Goal: Task Accomplishment & Management: Manage account settings

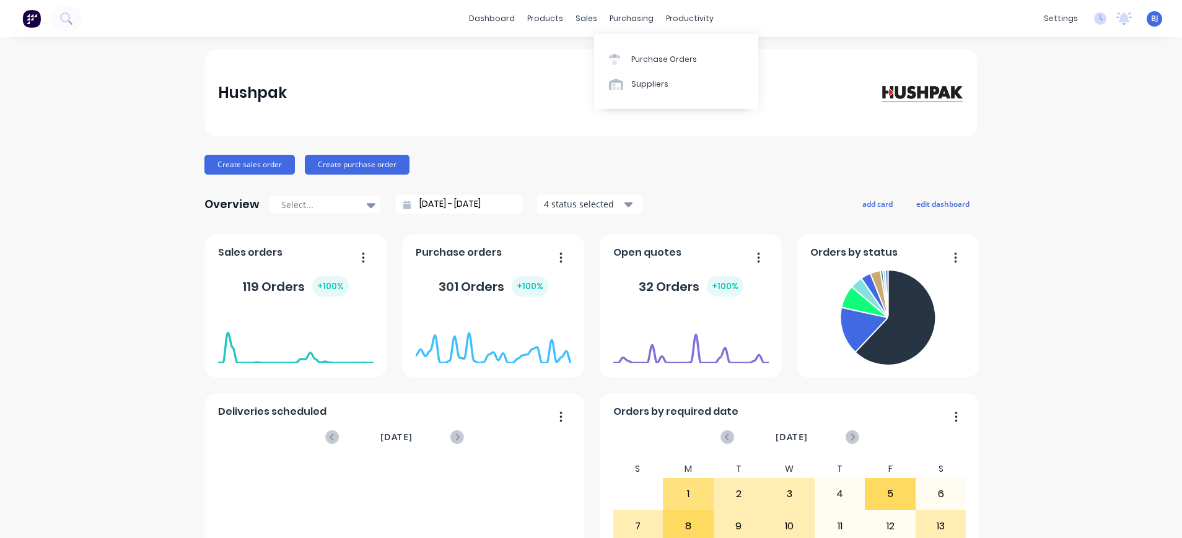
drag, startPoint x: 620, startPoint y: 18, endPoint x: 623, endPoint y: 32, distance: 14.0
click at [620, 18] on div "purchasing" at bounding box center [631, 18] width 56 height 19
click at [580, 17] on div "sales" at bounding box center [586, 18] width 34 height 19
click at [626, 15] on div "purchasing" at bounding box center [631, 18] width 56 height 19
click at [633, 63] on div "Purchase Orders" at bounding box center [664, 59] width 66 height 11
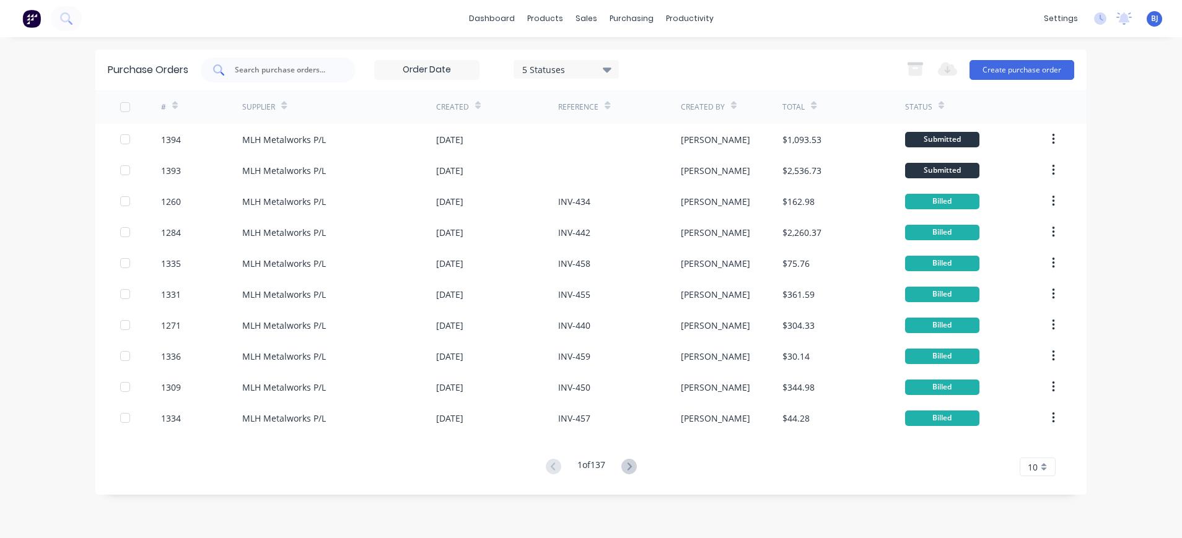
click at [268, 72] on input "text" at bounding box center [285, 70] width 103 height 12
type input "1369"
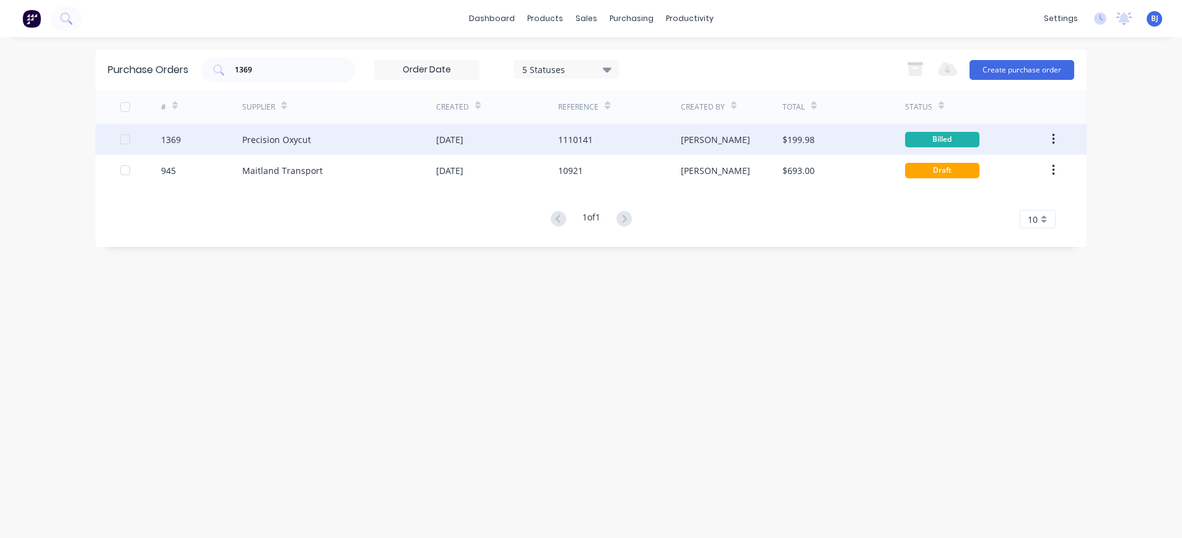
click at [261, 134] on div "Precision Oxycut" at bounding box center [276, 139] width 69 height 13
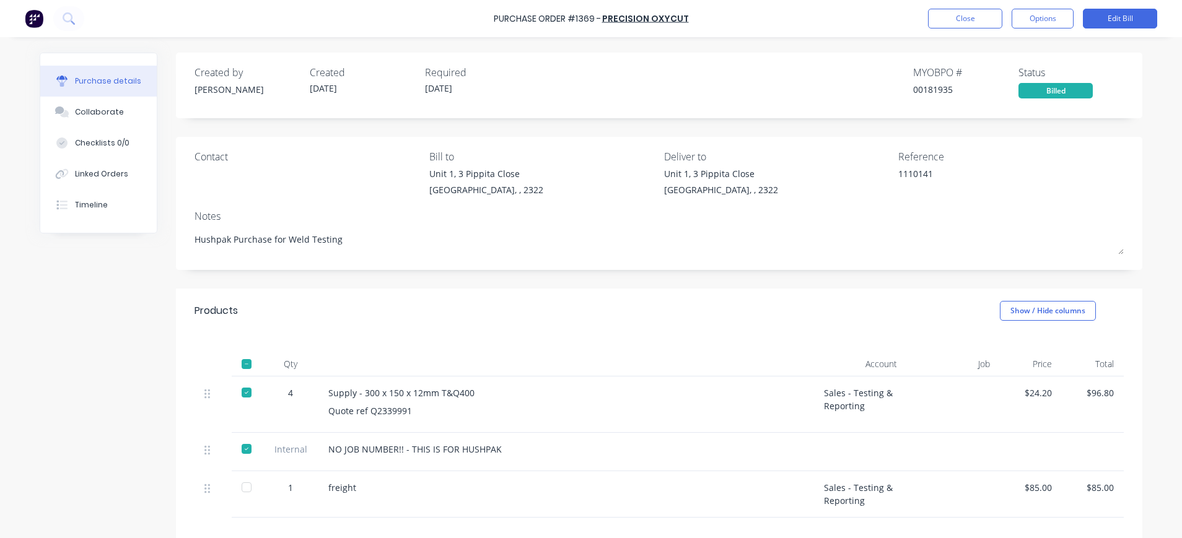
type textarea "x"
click at [964, 10] on button "Close" at bounding box center [965, 19] width 74 height 20
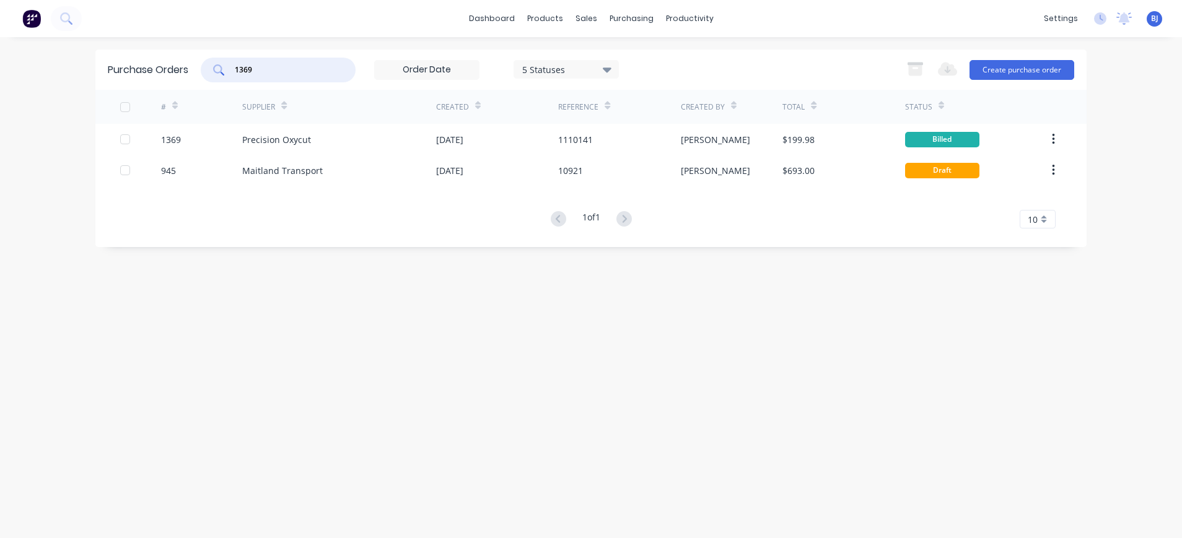
click at [288, 68] on input "1369" at bounding box center [285, 70] width 103 height 12
drag, startPoint x: 288, startPoint y: 68, endPoint x: 0, endPoint y: 67, distance: 288.0
click at [98, 66] on div "Purchase Orders 1369 5 Statuses 5 Statuses Export to Excel (XLSX) Create purcha…" at bounding box center [590, 70] width 991 height 40
type input "1260"
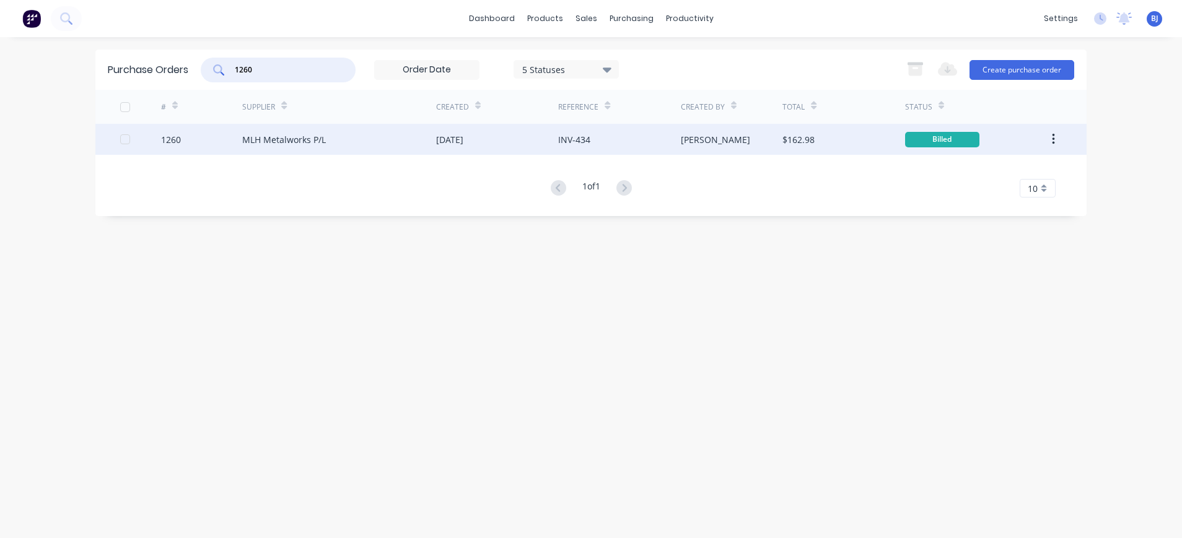
click at [255, 143] on div "MLH Metalworks P/L" at bounding box center [284, 139] width 84 height 13
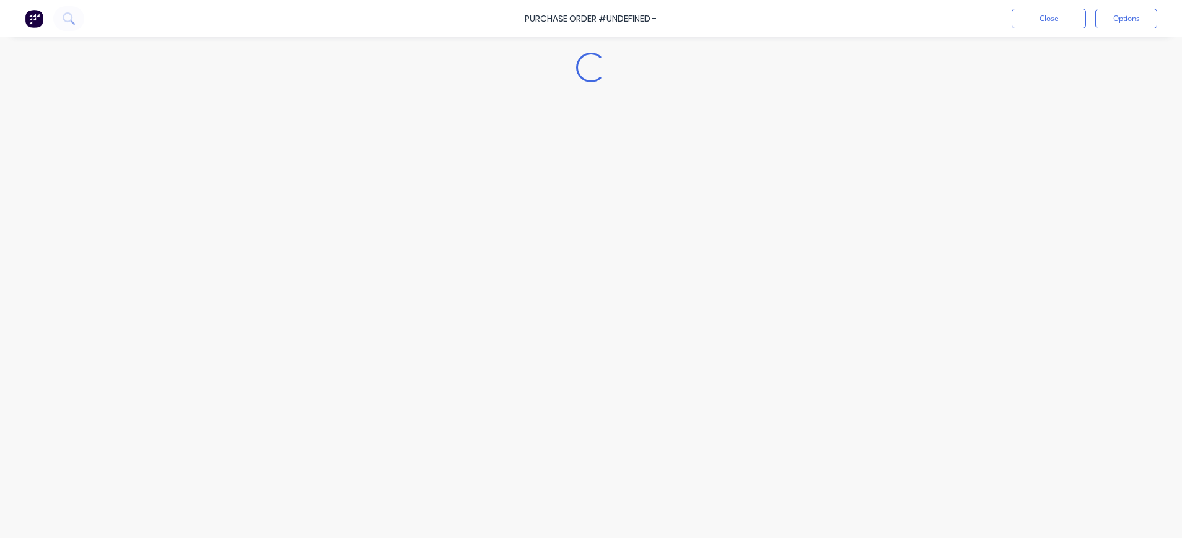
type textarea "x"
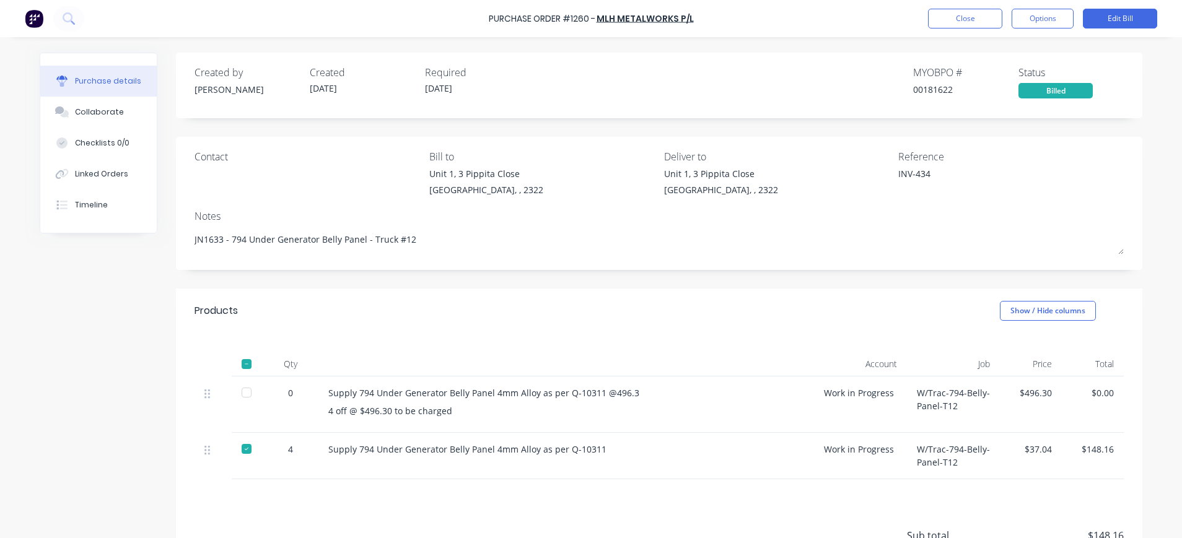
scroll to position [118, 0]
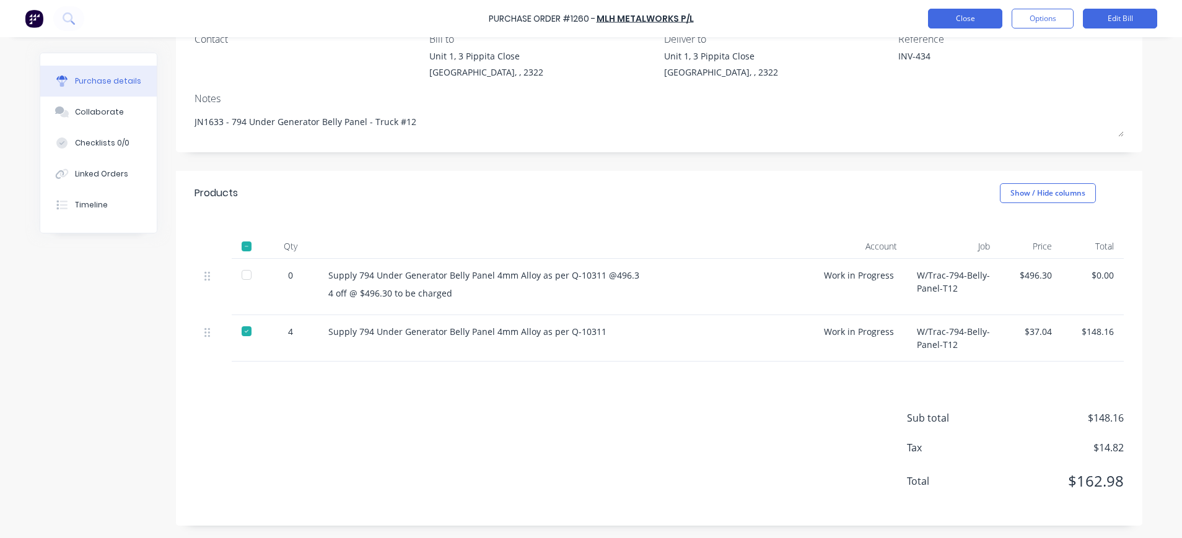
click at [954, 14] on button "Close" at bounding box center [965, 19] width 74 height 20
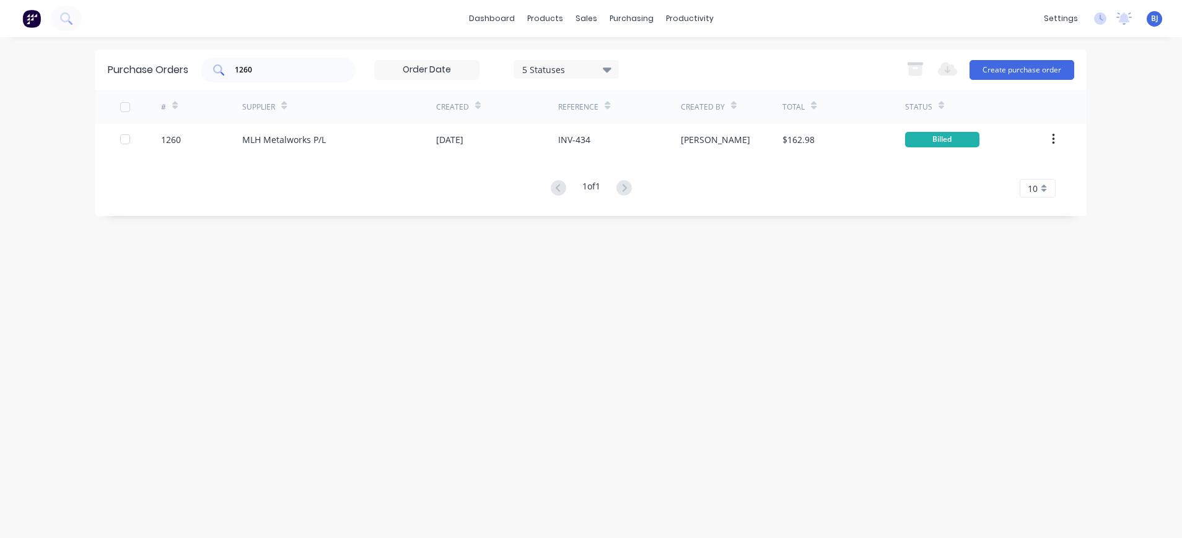
click at [313, 69] on input "1260" at bounding box center [285, 70] width 103 height 12
drag, startPoint x: 313, startPoint y: 69, endPoint x: 235, endPoint y: 53, distance: 79.1
click at [209, 54] on div "Purchase Orders 1260 5 Statuses 5 Statuses Export to Excel (XLSX) Create purcha…" at bounding box center [590, 70] width 991 height 40
type input "1369"
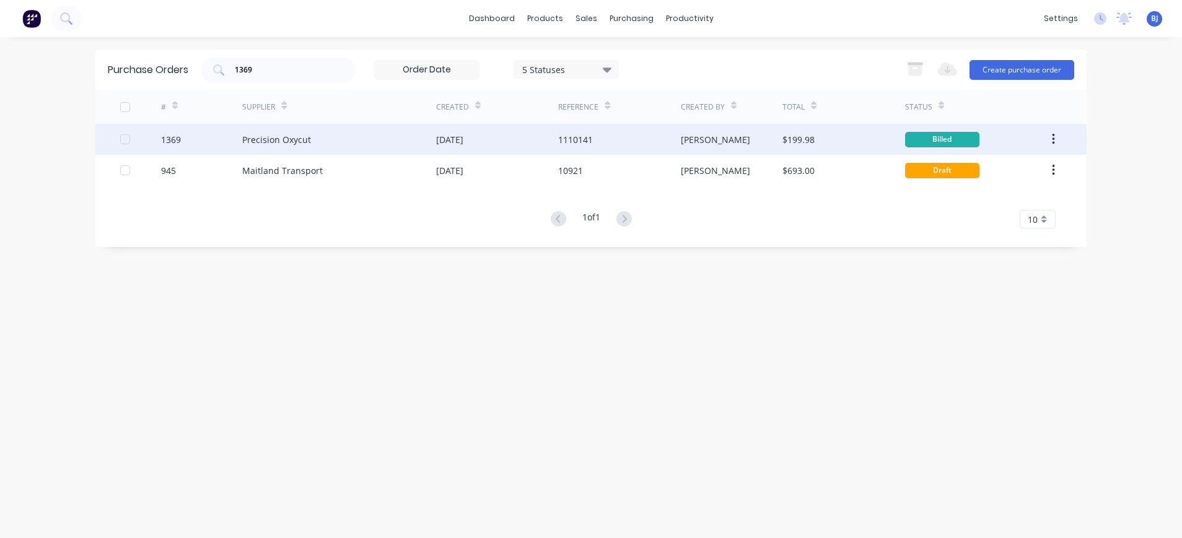
click at [261, 130] on div "Precision Oxycut" at bounding box center [339, 139] width 194 height 31
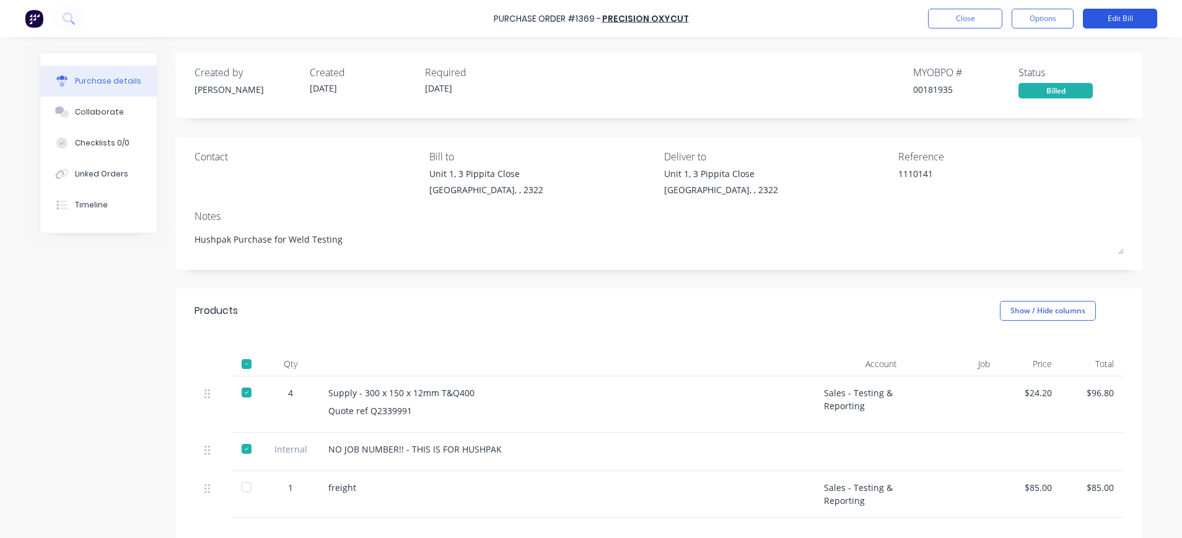
click at [1096, 19] on button "Edit Bill" at bounding box center [1120, 19] width 74 height 20
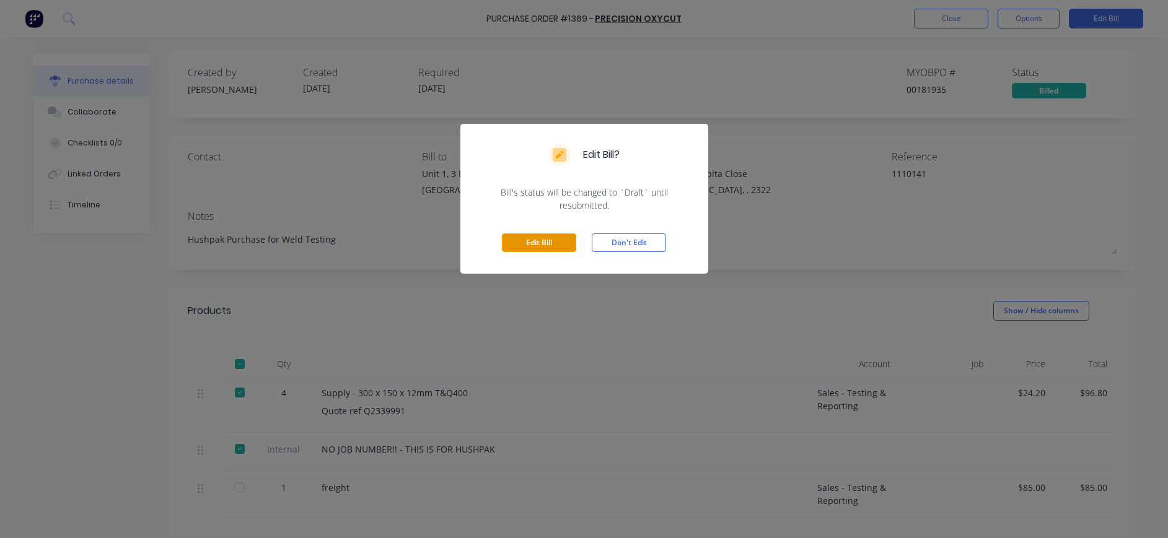
click at [546, 245] on button "Edit Bill" at bounding box center [539, 243] width 74 height 19
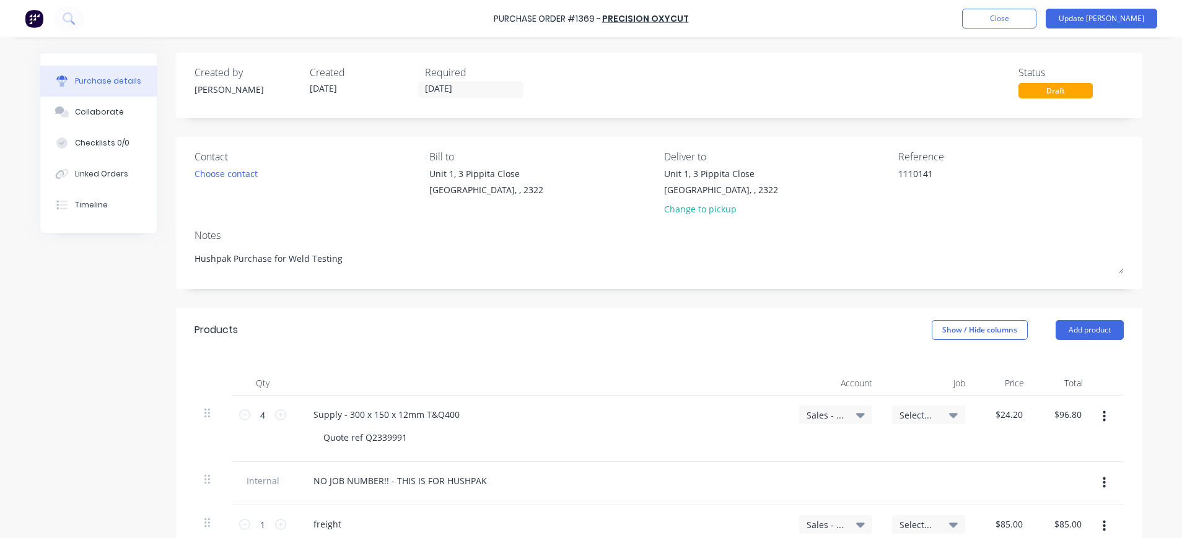
click at [856, 413] on icon at bounding box center [860, 415] width 9 height 14
type textarea "x"
click at [810, 456] on input at bounding box center [795, 452] width 127 height 25
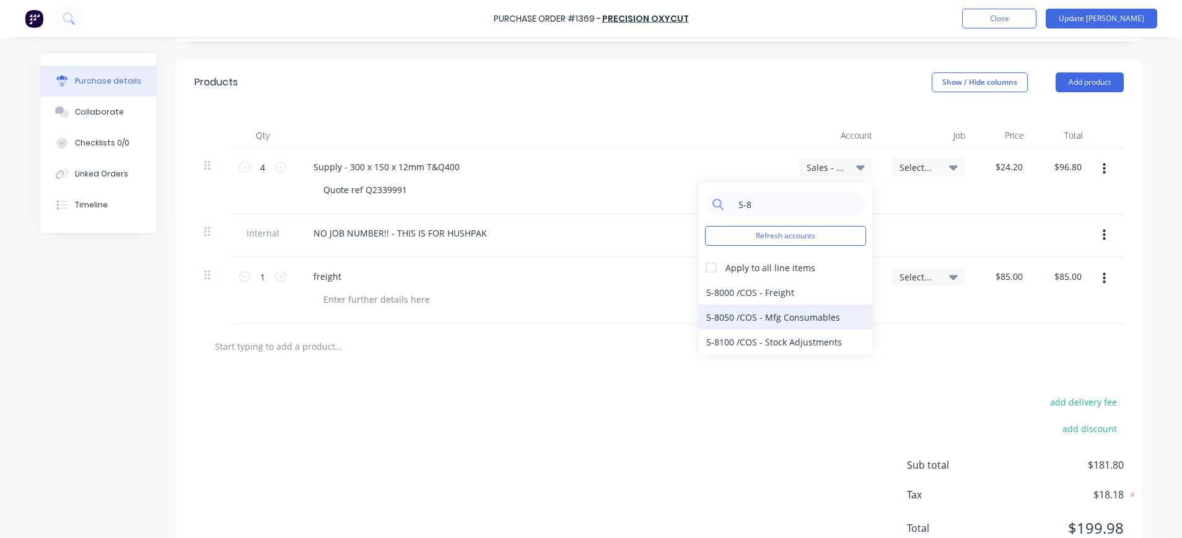
type input "5-8"
click at [801, 317] on div "5-8050 / COS - Mfg Consumables" at bounding box center [785, 317] width 173 height 25
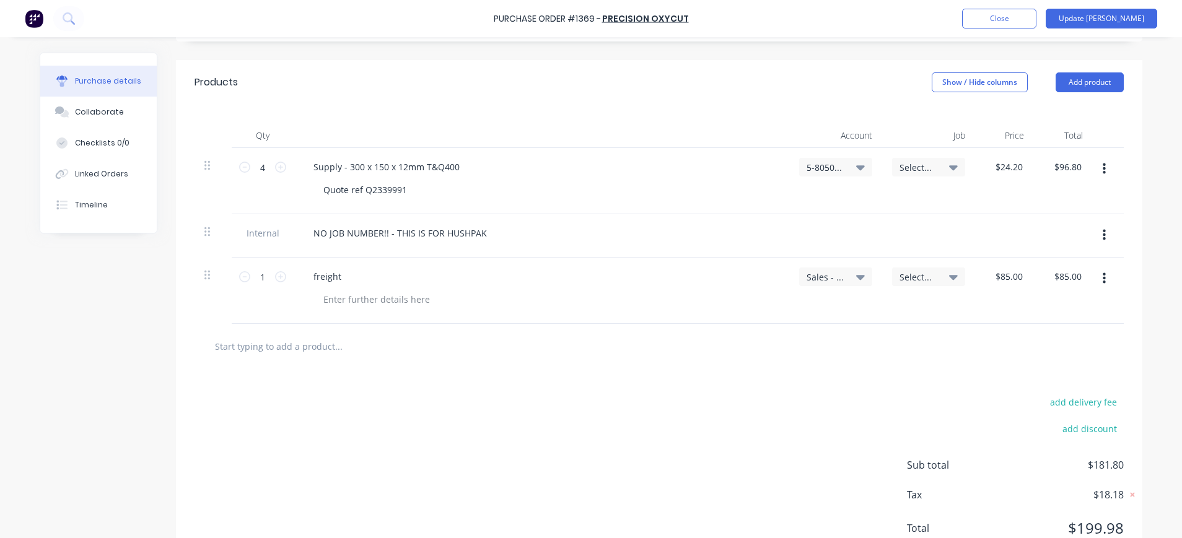
click at [495, 232] on div "NO JOB NUMBER!! - THIS IS FOR HUSHPAK" at bounding box center [542, 233] width 476 height 18
type textarea "x"
click at [484, 232] on div "NO JOB NUMBER!! - THIS IS FOR HUSHPAK" at bounding box center [400, 233] width 193 height 18
click at [856, 275] on icon at bounding box center [860, 277] width 9 height 14
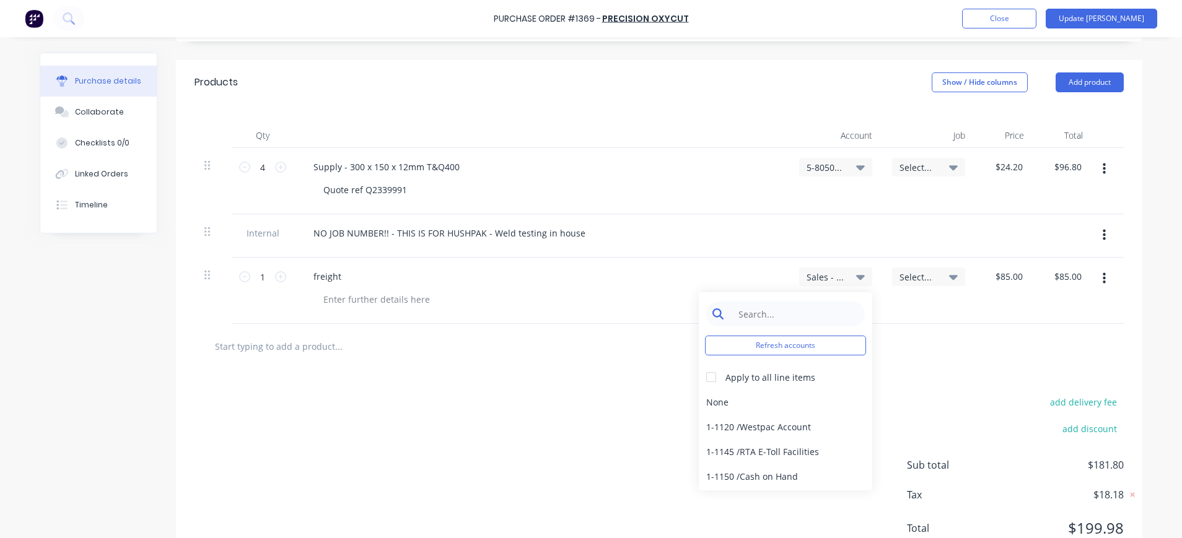
type textarea "x"
click at [821, 321] on input at bounding box center [795, 314] width 127 height 25
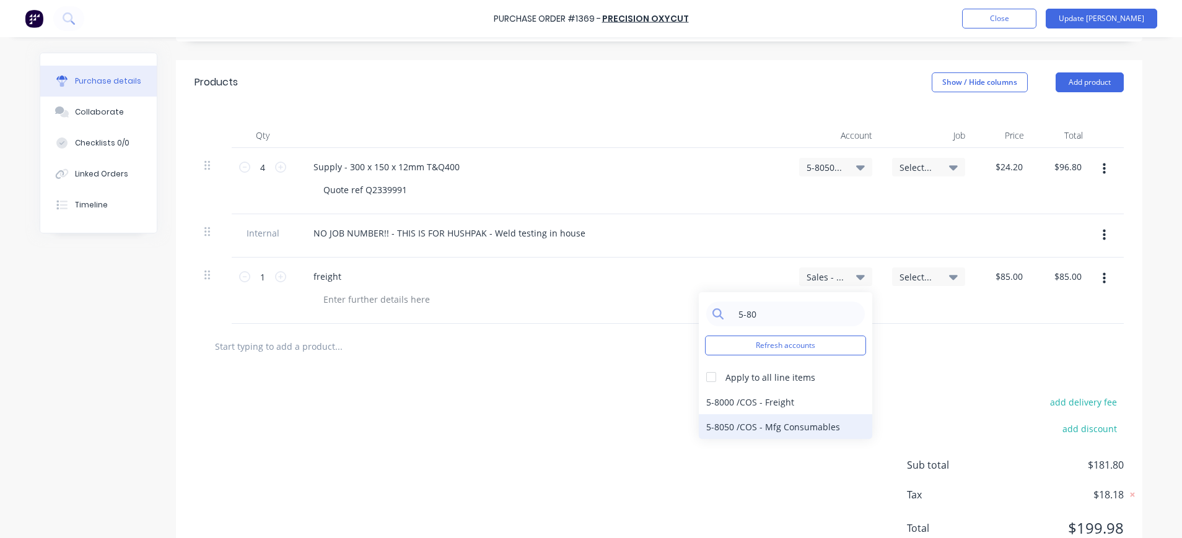
type input "5-80"
click at [821, 429] on div "5-8050 / COS - Mfg Consumables" at bounding box center [785, 426] width 173 height 25
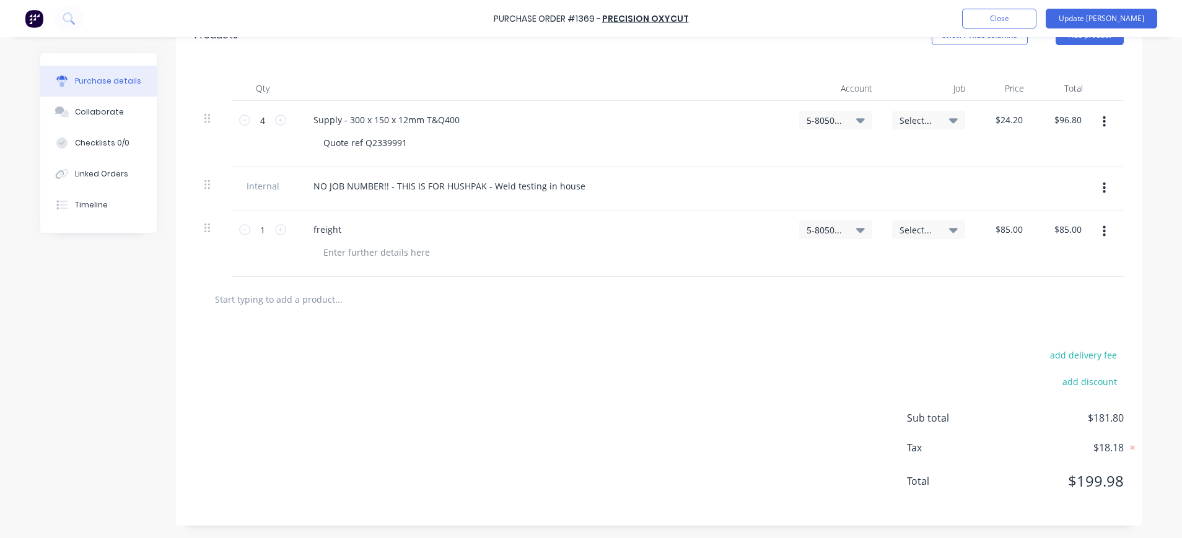
scroll to position [0, 0]
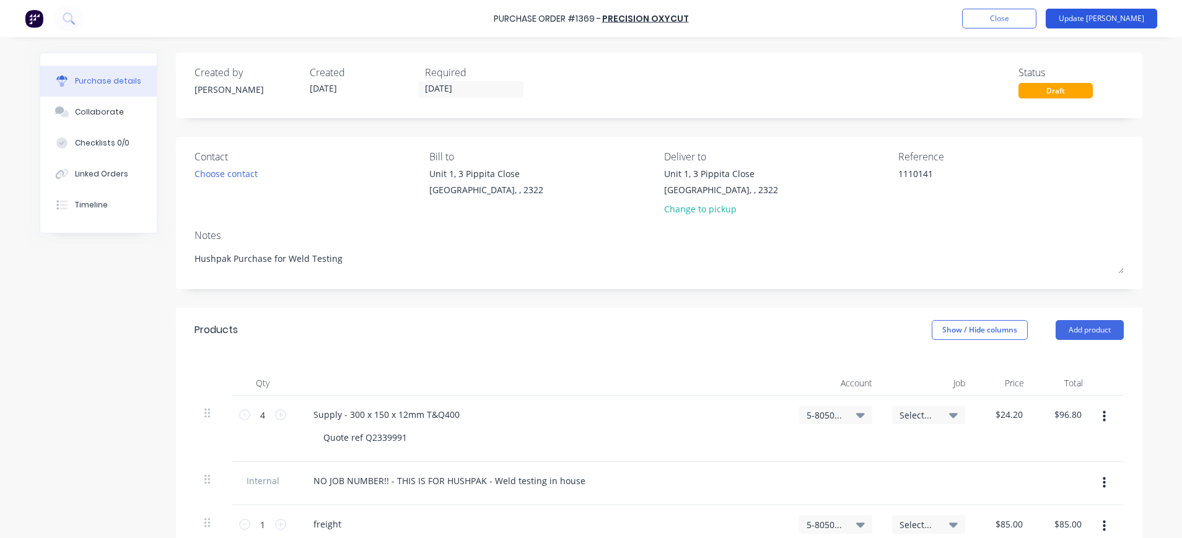
click at [1111, 26] on button "Update [PERSON_NAME]" at bounding box center [1101, 19] width 111 height 20
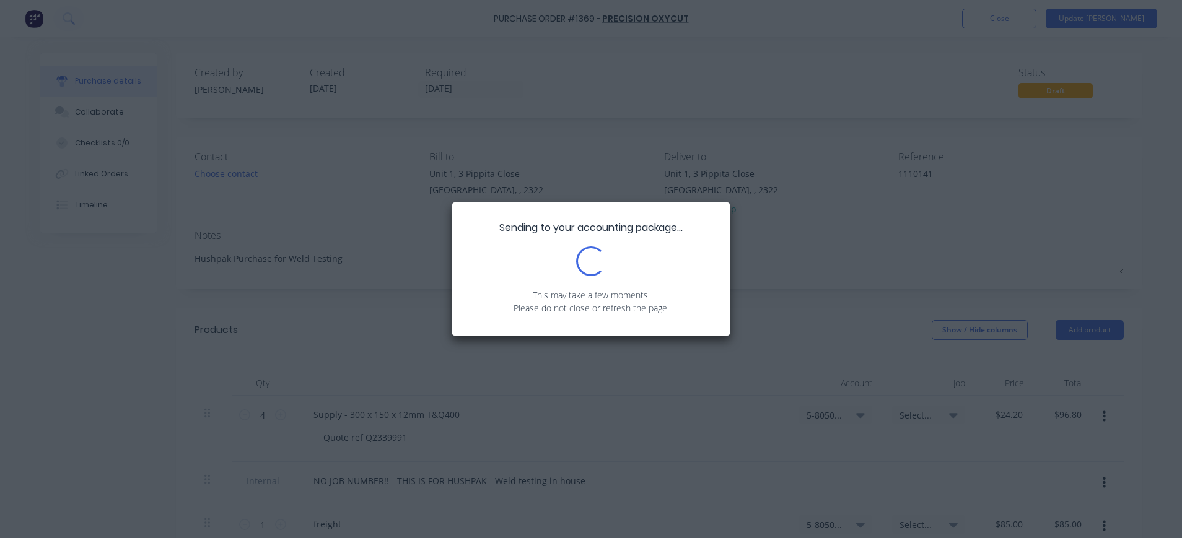
type textarea "x"
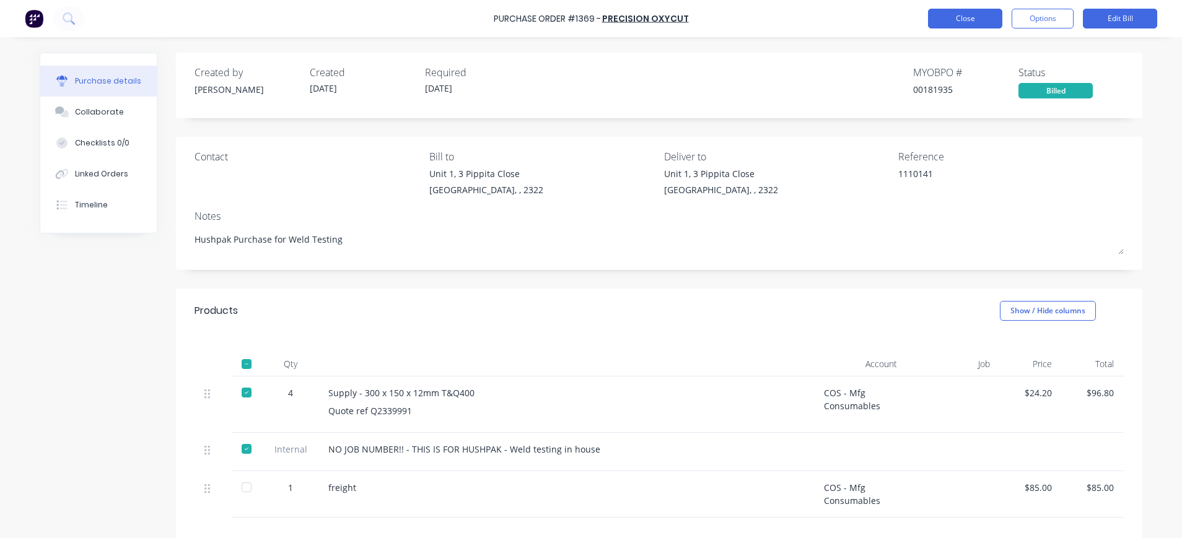
click at [963, 19] on button "Close" at bounding box center [965, 19] width 74 height 20
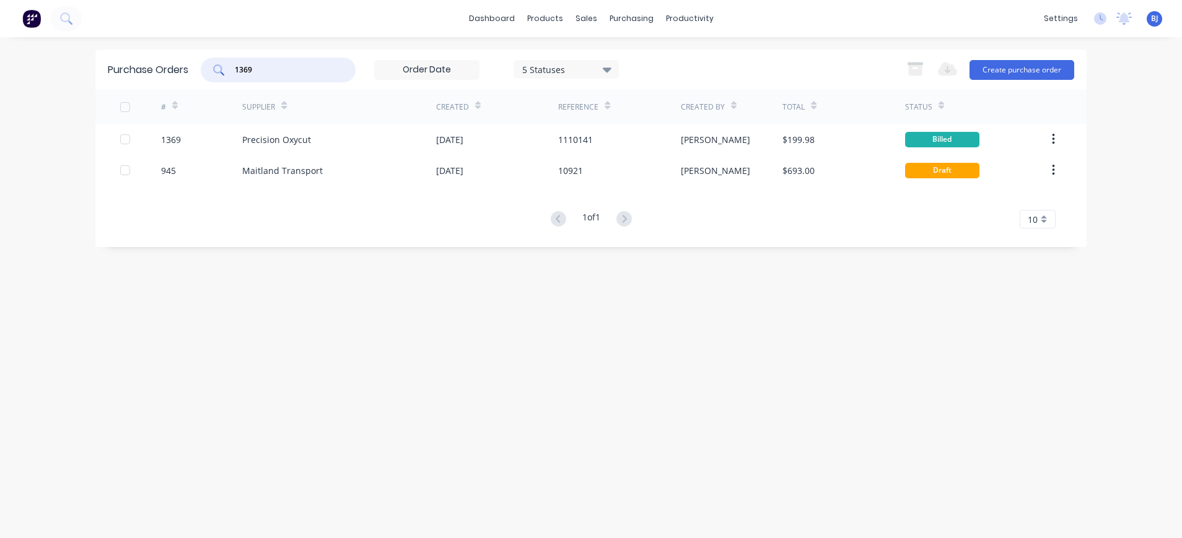
drag, startPoint x: 295, startPoint y: 64, endPoint x: 193, endPoint y: 69, distance: 102.3
click at [193, 69] on div "Purchase Orders 1369 5 Statuses 5 Statuses Export to Excel (XLSX) Create purcha…" at bounding box center [590, 70] width 991 height 40
type input "1260"
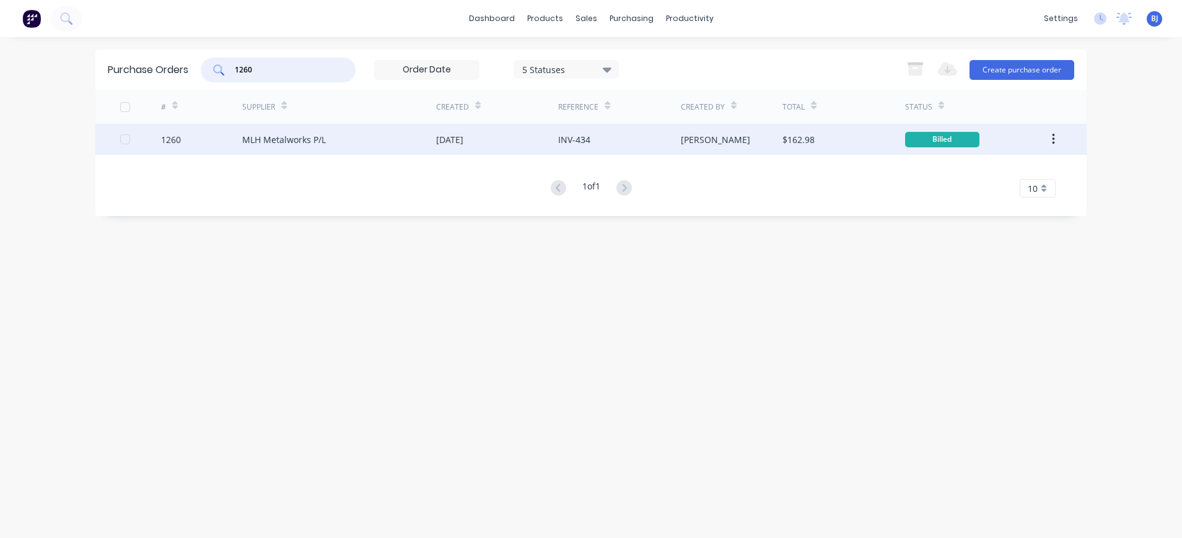
click at [286, 136] on div "MLH Metalworks P/L" at bounding box center [284, 139] width 84 height 13
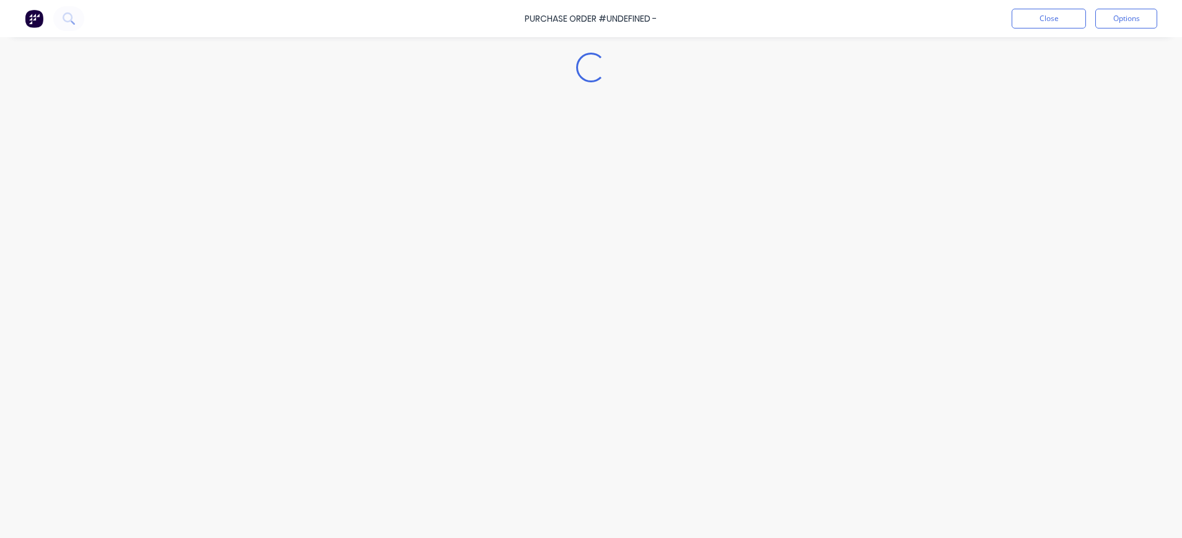
type textarea "x"
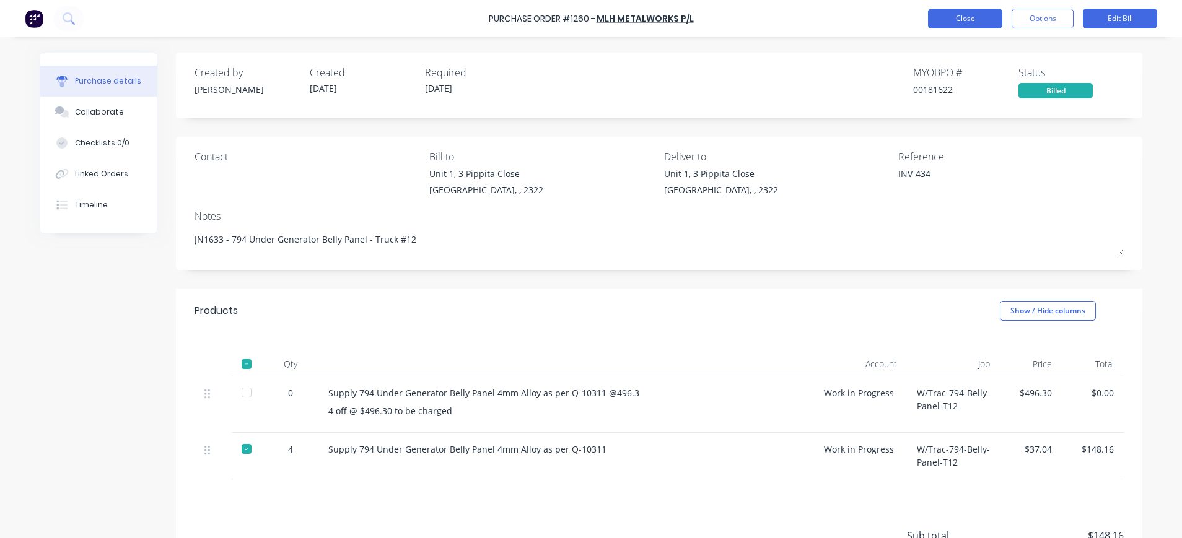
click at [964, 23] on button "Close" at bounding box center [965, 19] width 74 height 20
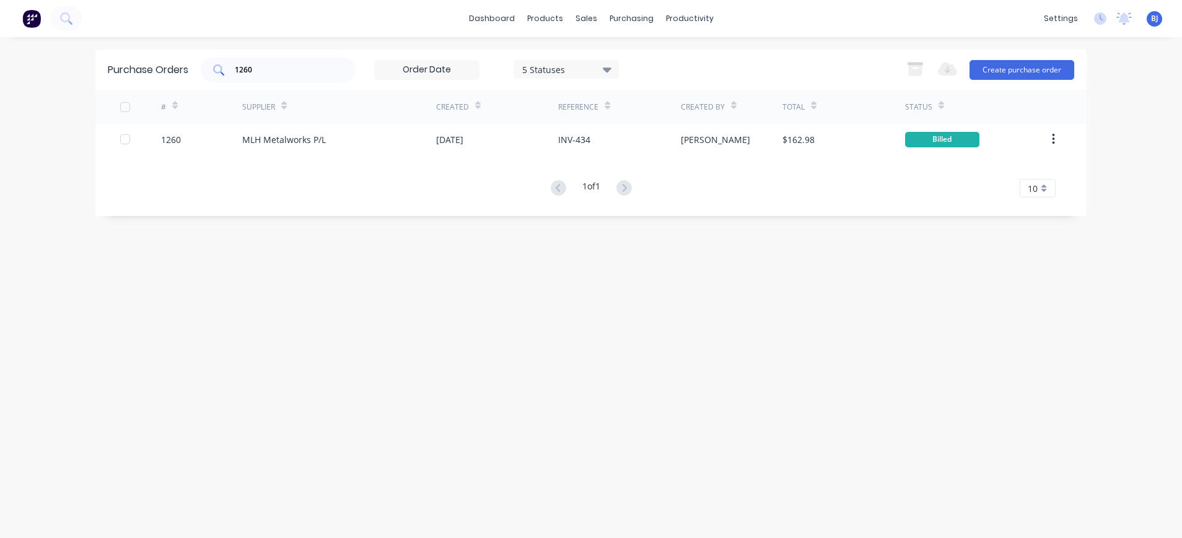
click at [272, 59] on div "1260" at bounding box center [278, 70] width 155 height 25
drag, startPoint x: 272, startPoint y: 66, endPoint x: 203, endPoint y: 76, distance: 69.4
click at [203, 76] on div "1260 5 Statuses 5 Statuses" at bounding box center [410, 70] width 418 height 25
type input "1324"
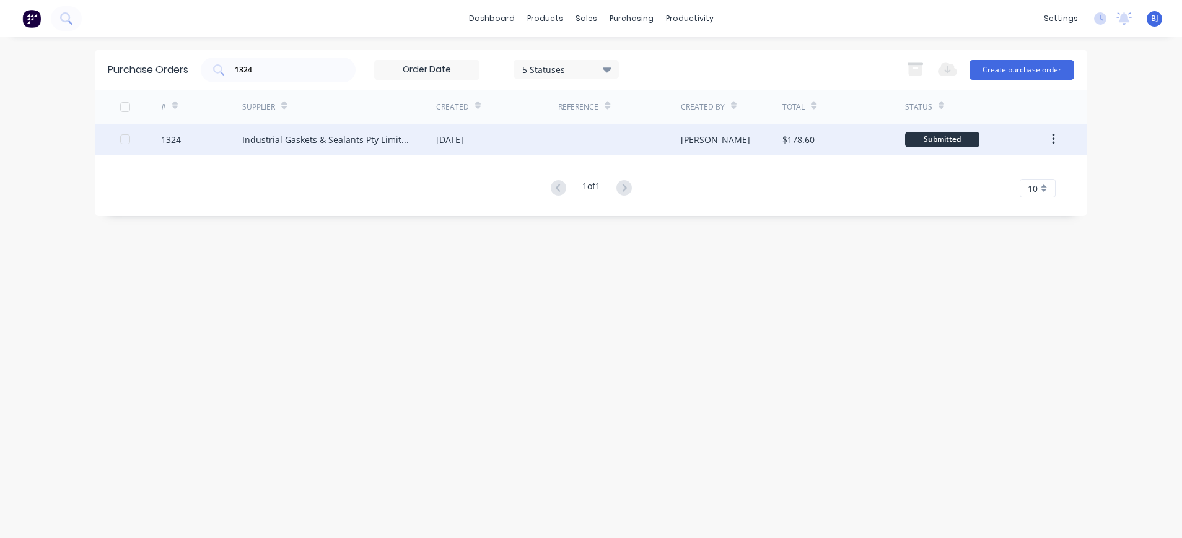
click at [298, 137] on div "Industrial Gaskets & Sealants Pty Limited" at bounding box center [326, 139] width 169 height 13
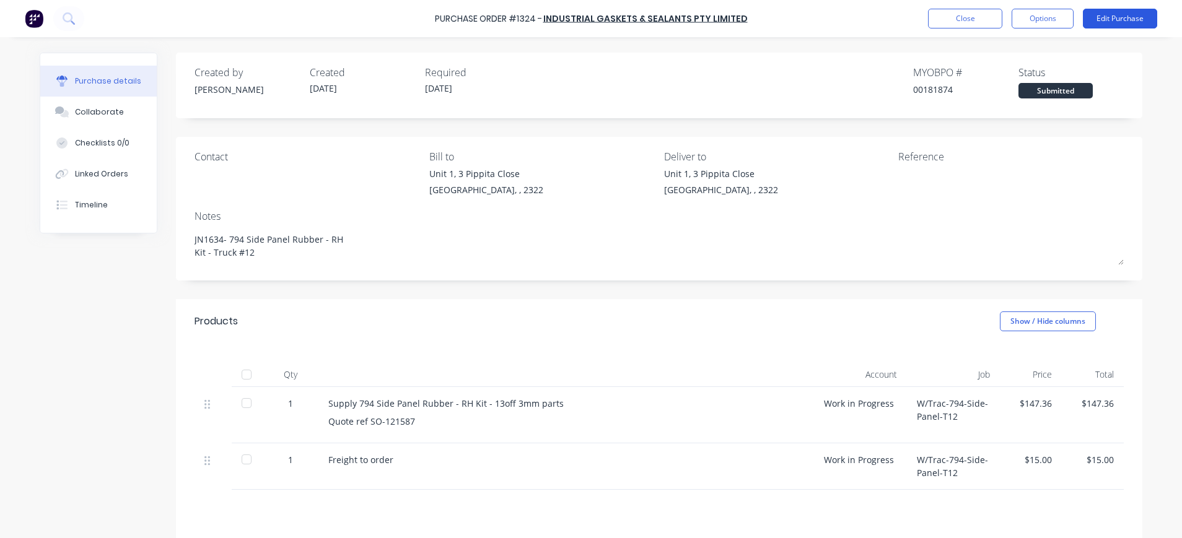
click at [1142, 12] on button "Edit Purchase" at bounding box center [1120, 19] width 74 height 20
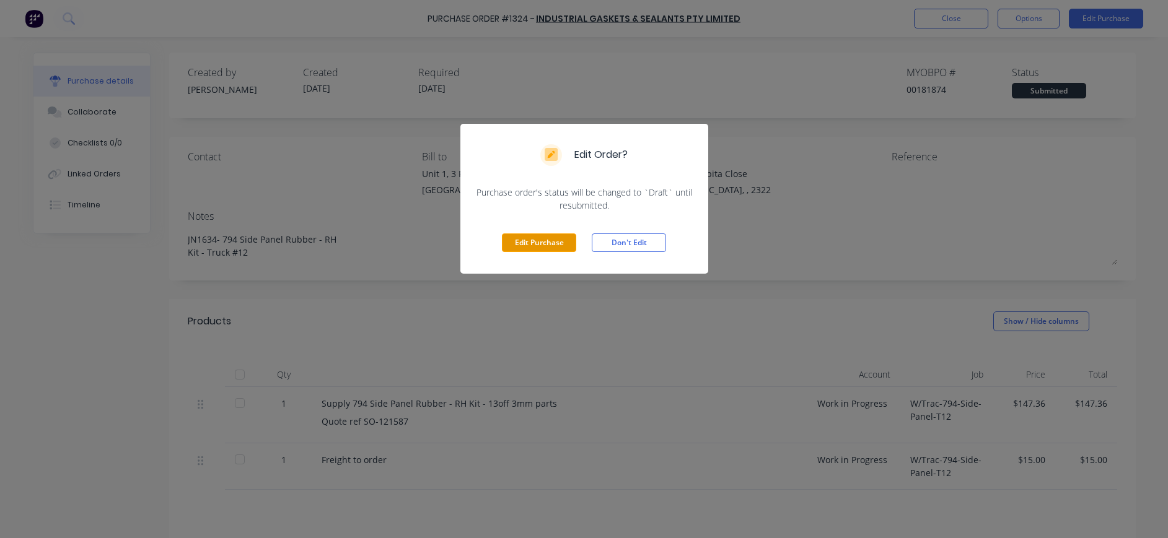
click at [539, 240] on button "Edit Purchase" at bounding box center [539, 243] width 74 height 19
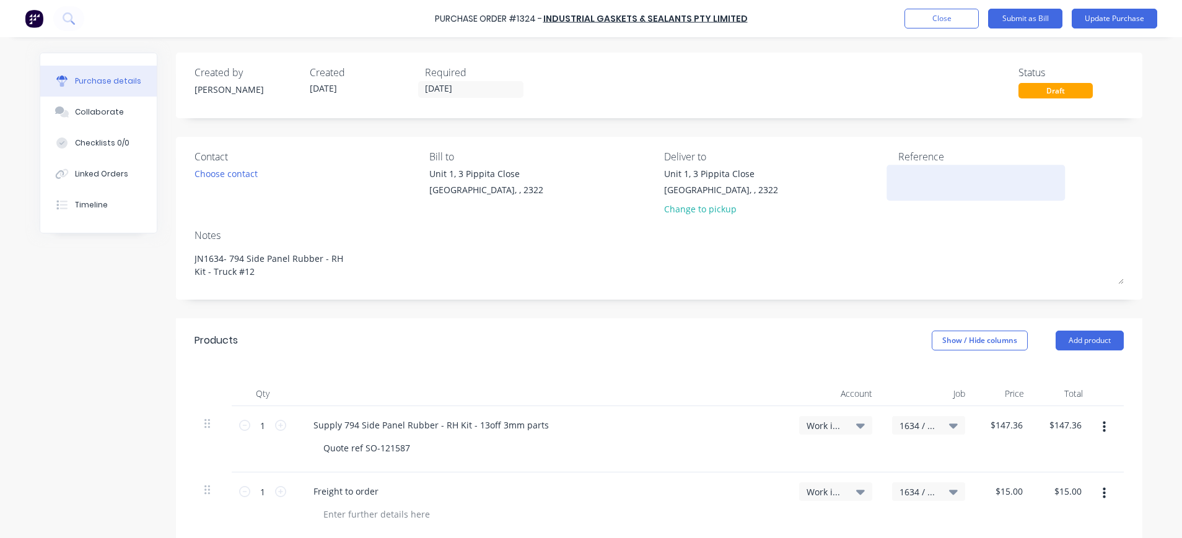
type textarea "x"
drag, startPoint x: 886, startPoint y: 183, endPoint x: 914, endPoint y: 181, distance: 28.6
click at [898, 183] on div at bounding box center [975, 182] width 155 height 31
click at [906, 181] on textarea at bounding box center [975, 181] width 155 height 28
type textarea "INV-121803"
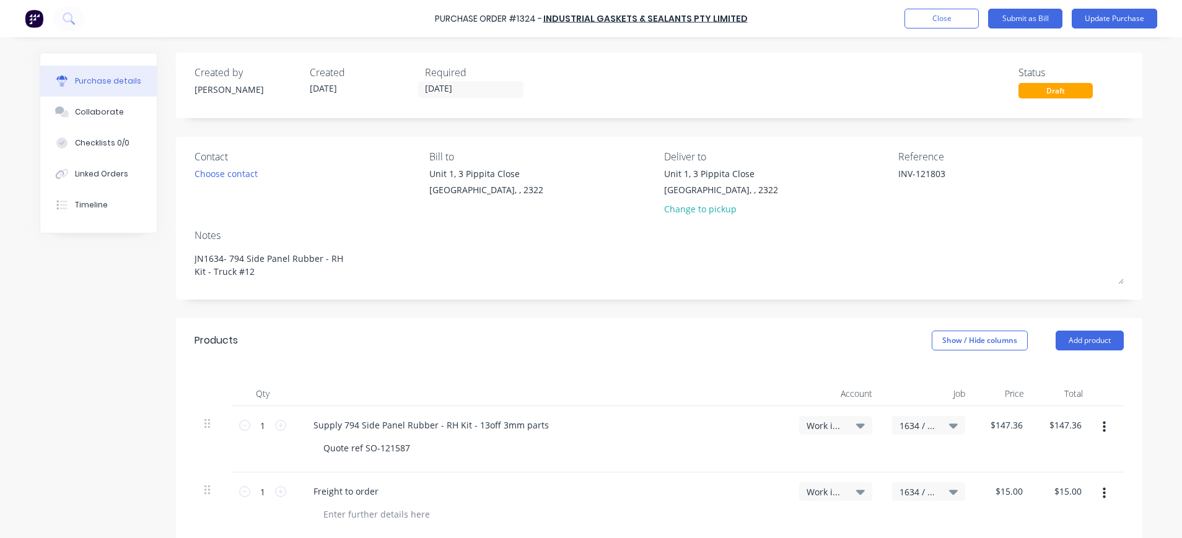
type textarea "x"
type textarea "INV-121803"
click at [1117, 15] on button "Update Purchase" at bounding box center [1114, 19] width 85 height 20
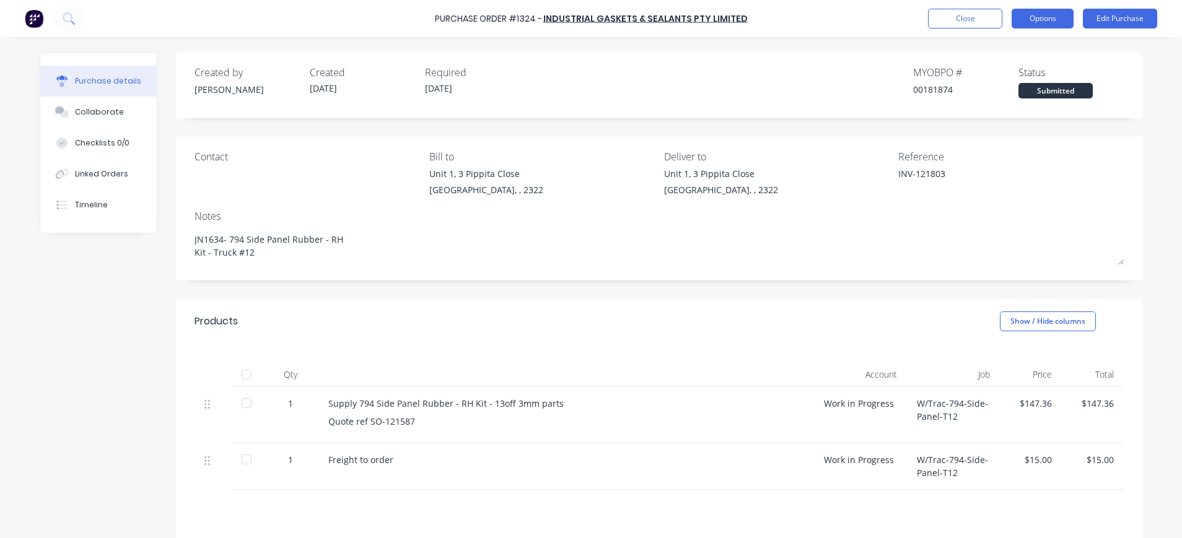
click at [1032, 21] on button "Options" at bounding box center [1042, 19] width 62 height 20
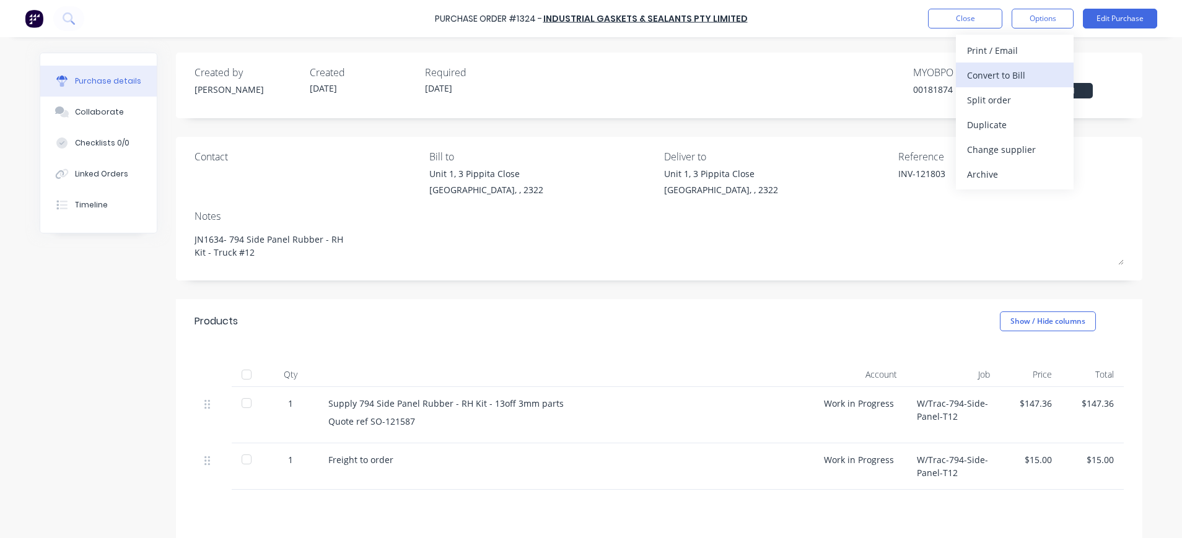
click at [992, 74] on div "Convert to Bill" at bounding box center [1014, 75] width 95 height 18
type textarea "x"
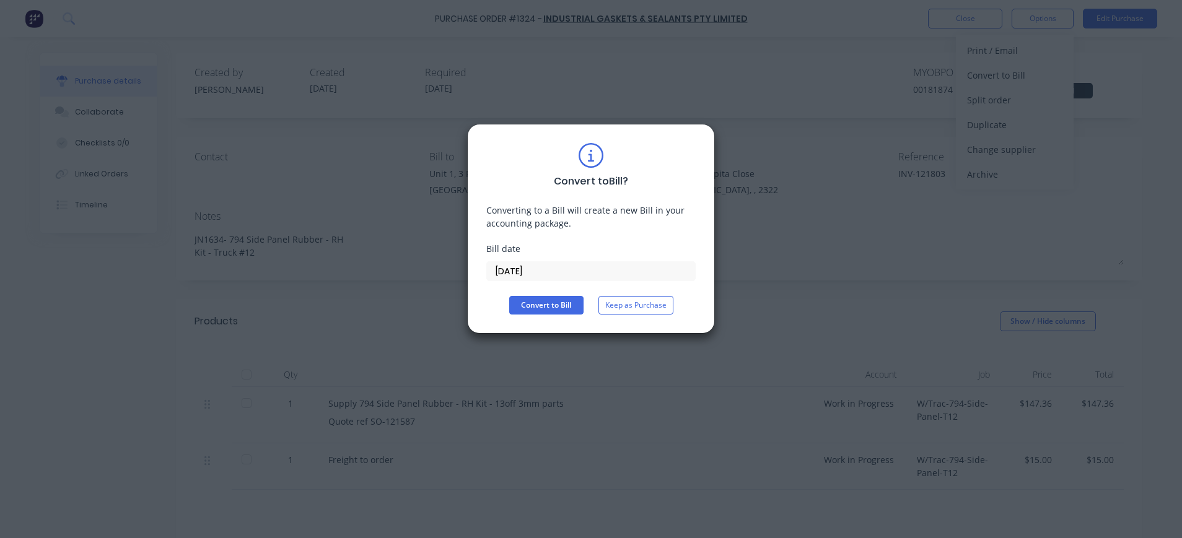
click at [531, 264] on input "[DATE]" at bounding box center [591, 271] width 208 height 19
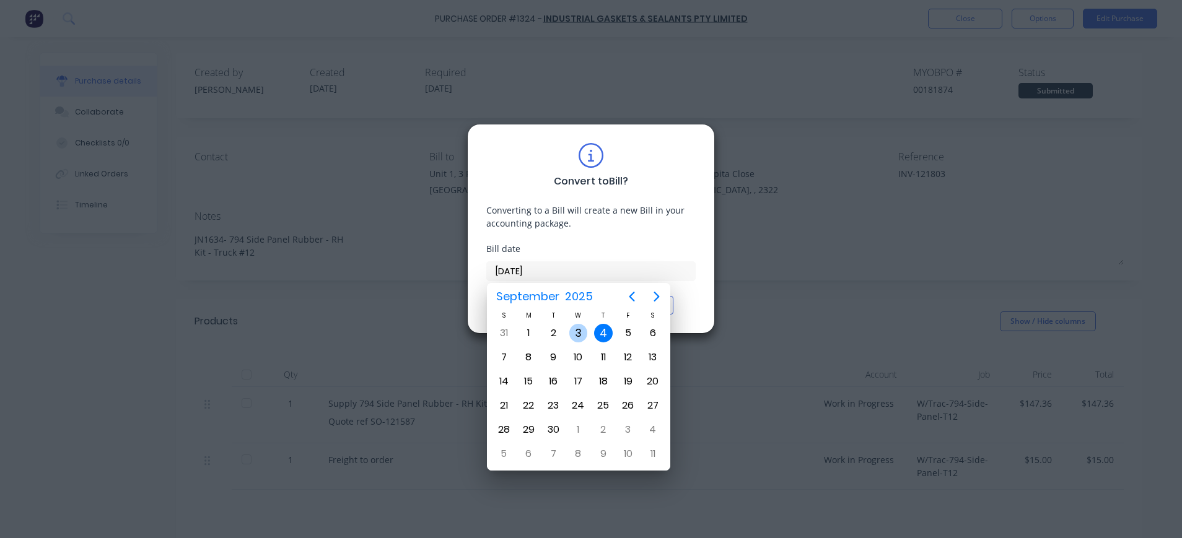
click at [576, 330] on div "3" at bounding box center [578, 333] width 19 height 19
type input "[DATE]"
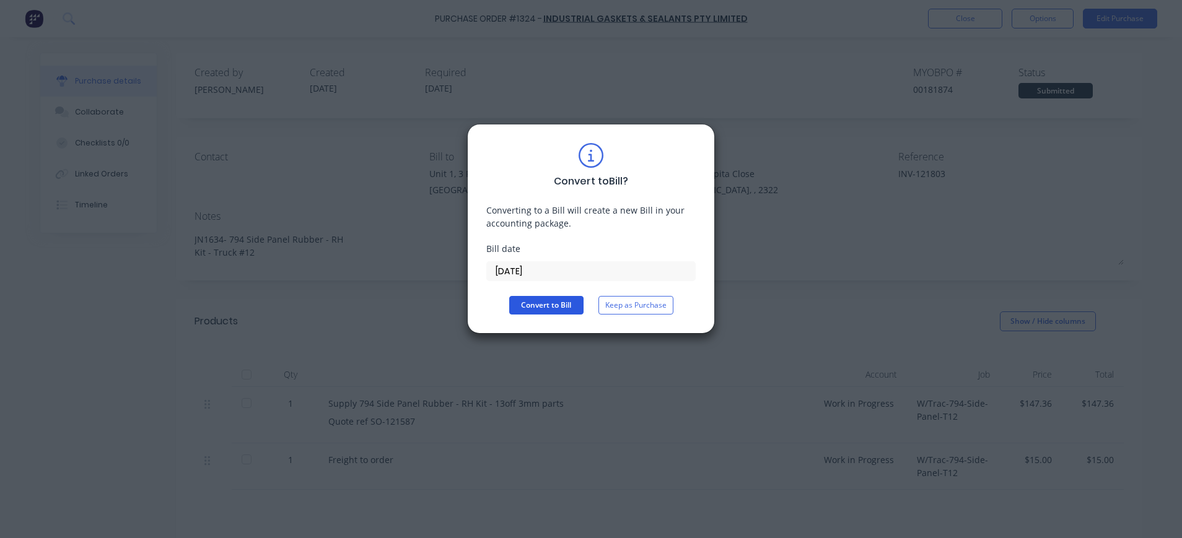
click at [558, 302] on button "Convert to Bill" at bounding box center [546, 305] width 74 height 19
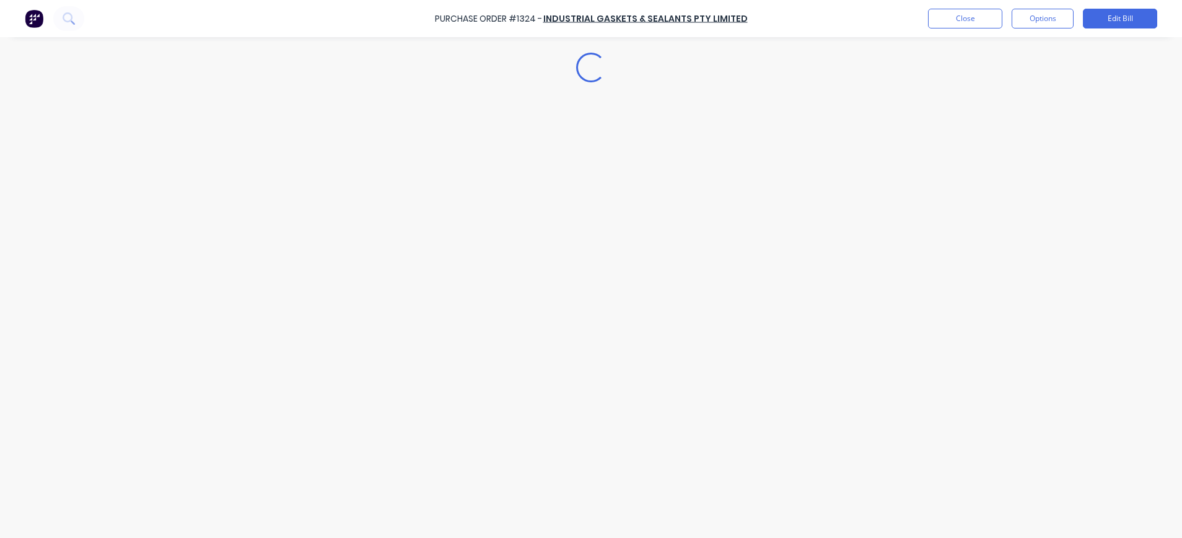
type textarea "x"
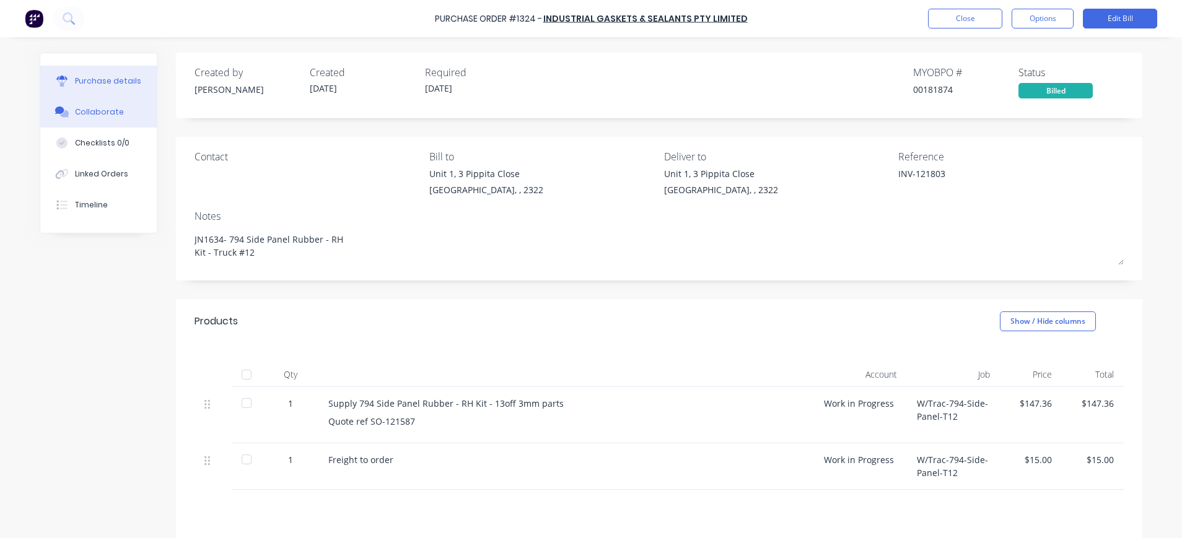
click at [111, 110] on div "Collaborate" at bounding box center [99, 112] width 49 height 11
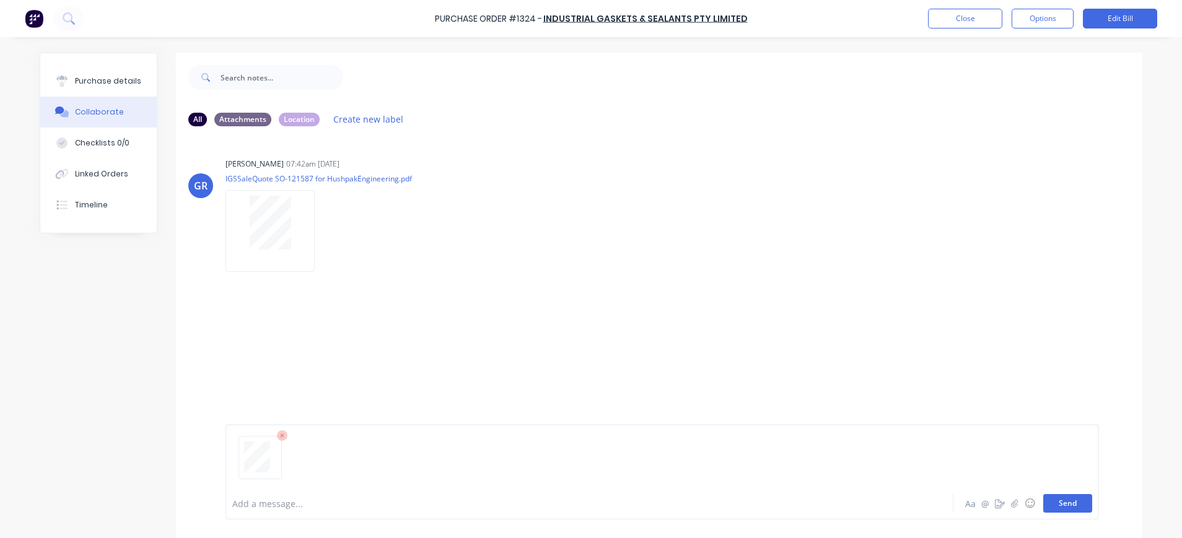
click at [1055, 505] on button "Send" at bounding box center [1067, 503] width 49 height 19
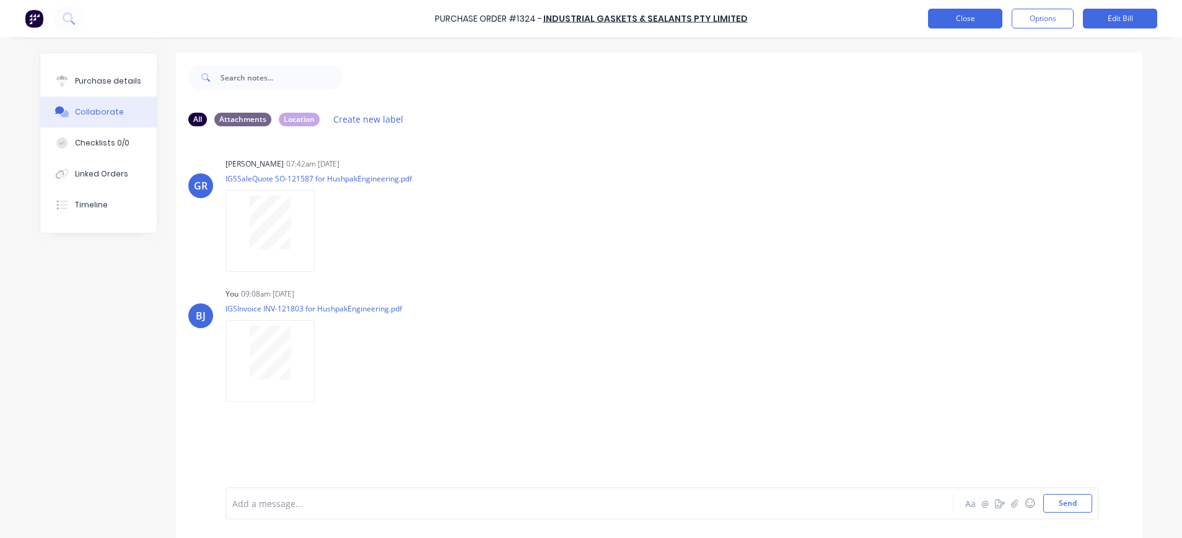
click at [966, 21] on button "Close" at bounding box center [965, 19] width 74 height 20
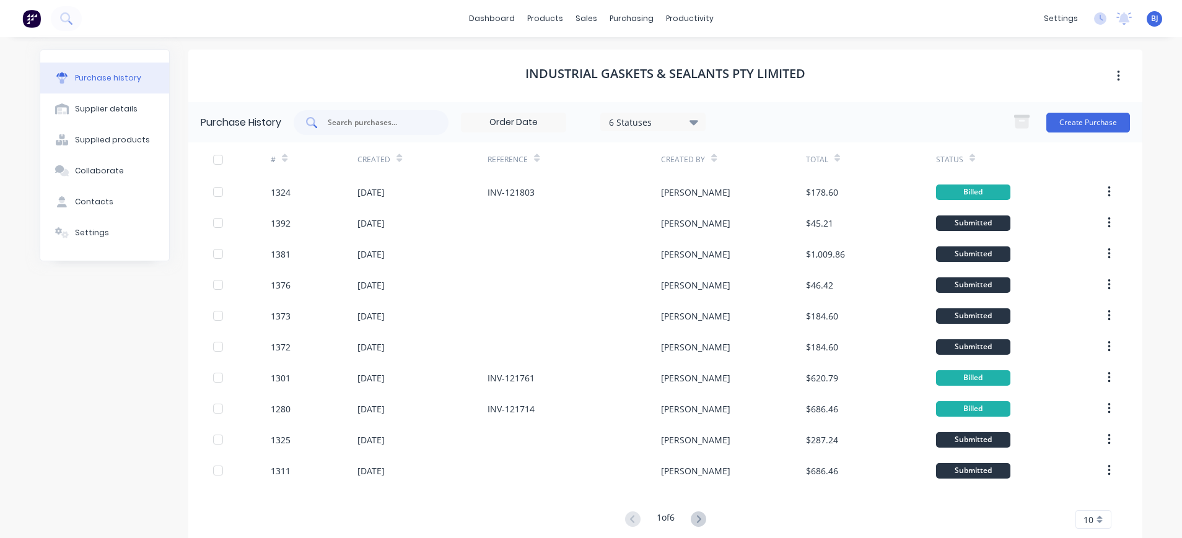
click at [365, 122] on input "text" at bounding box center [377, 122] width 103 height 12
type input "1325"
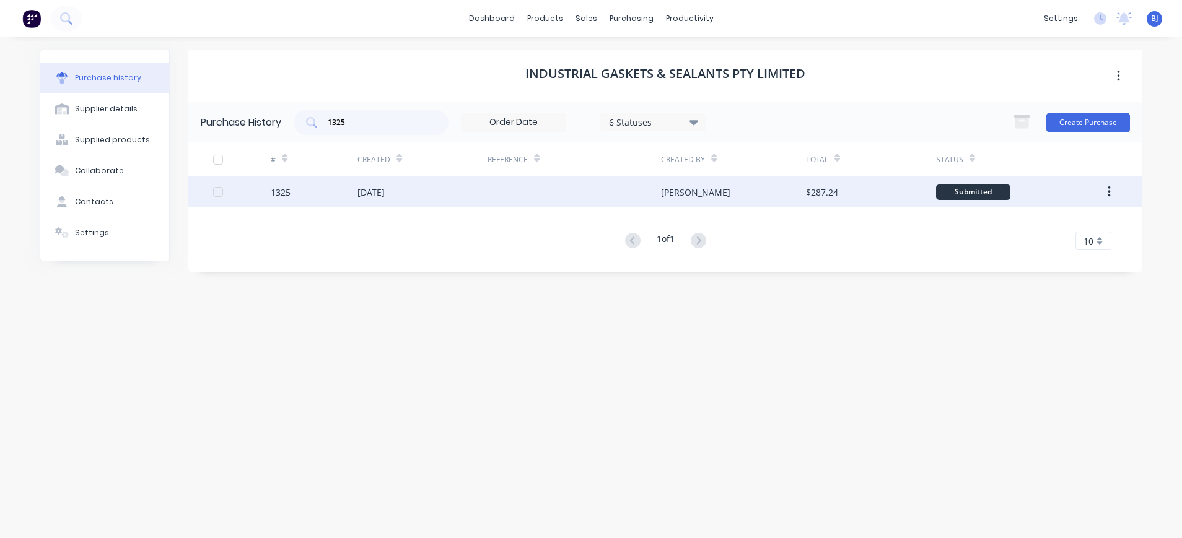
click at [385, 190] on div "[DATE]" at bounding box center [370, 192] width 27 height 13
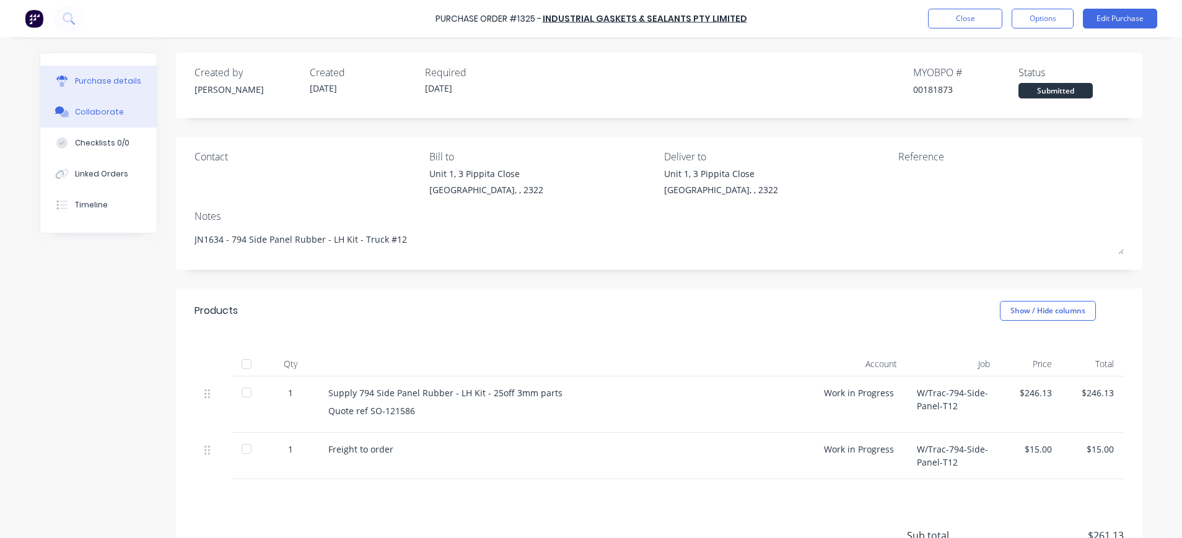
click at [103, 112] on div "Collaborate" at bounding box center [99, 112] width 49 height 11
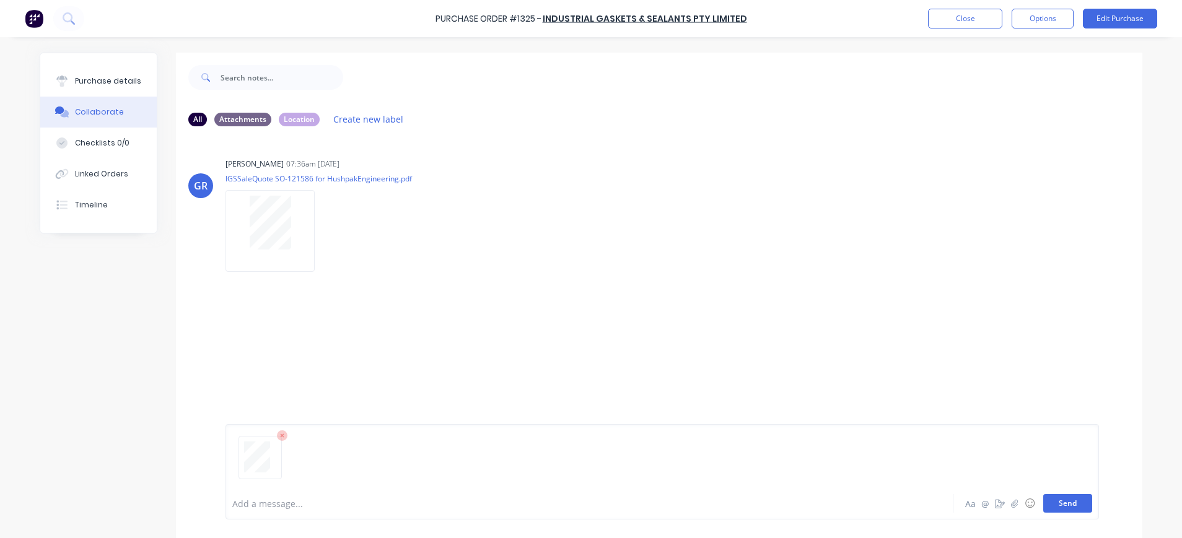
click at [1068, 509] on button "Send" at bounding box center [1067, 503] width 49 height 19
drag, startPoint x: 95, startPoint y: 81, endPoint x: 146, endPoint y: 103, distance: 55.5
click at [96, 81] on div "Purchase details" at bounding box center [108, 81] width 66 height 11
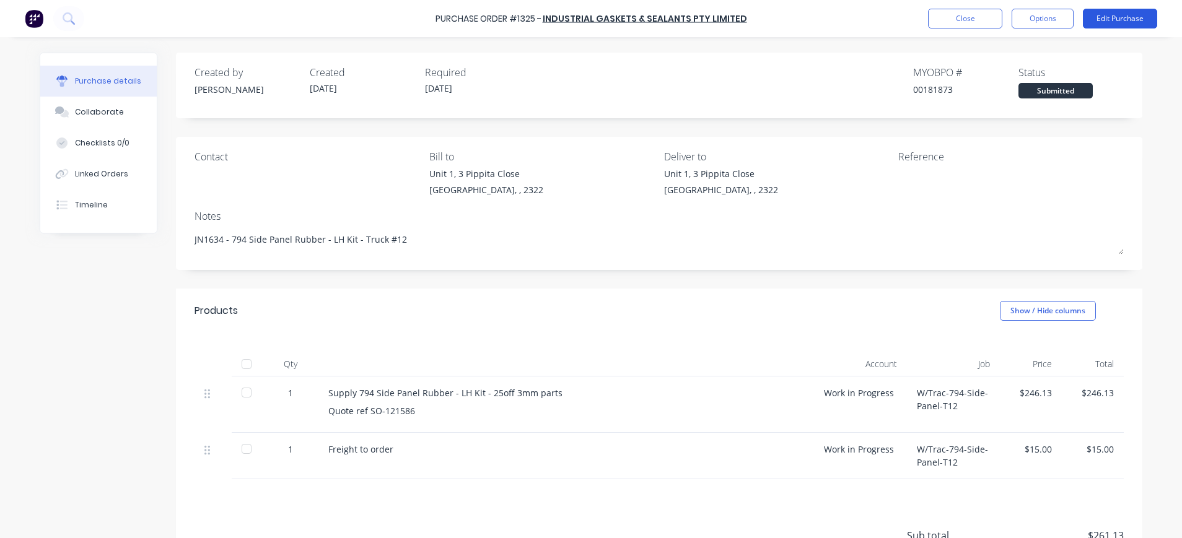
click at [1122, 14] on button "Edit Purchase" at bounding box center [1120, 19] width 74 height 20
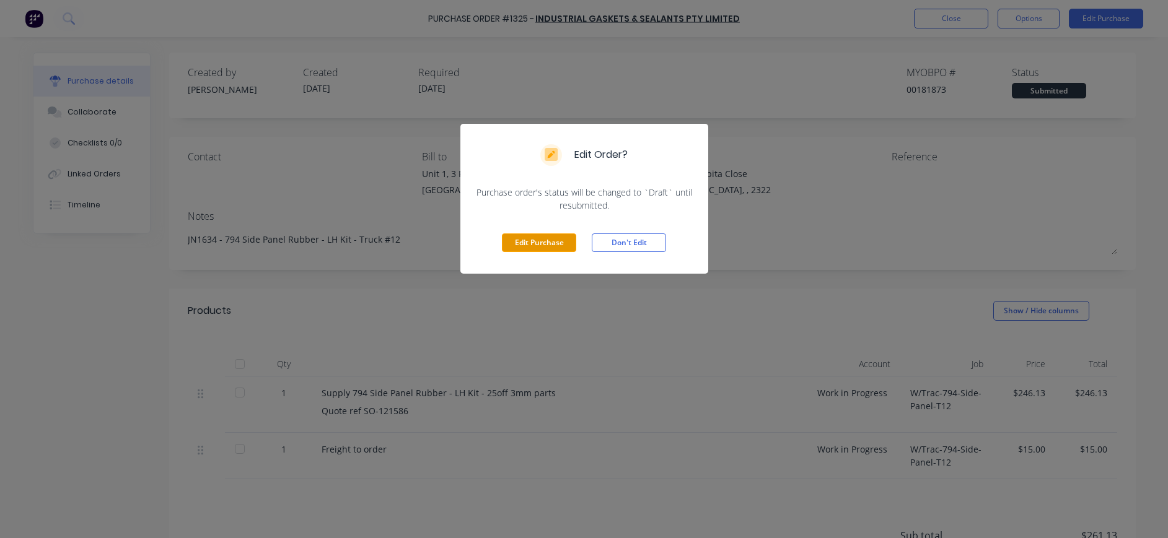
click at [554, 242] on button "Edit Purchase" at bounding box center [539, 243] width 74 height 19
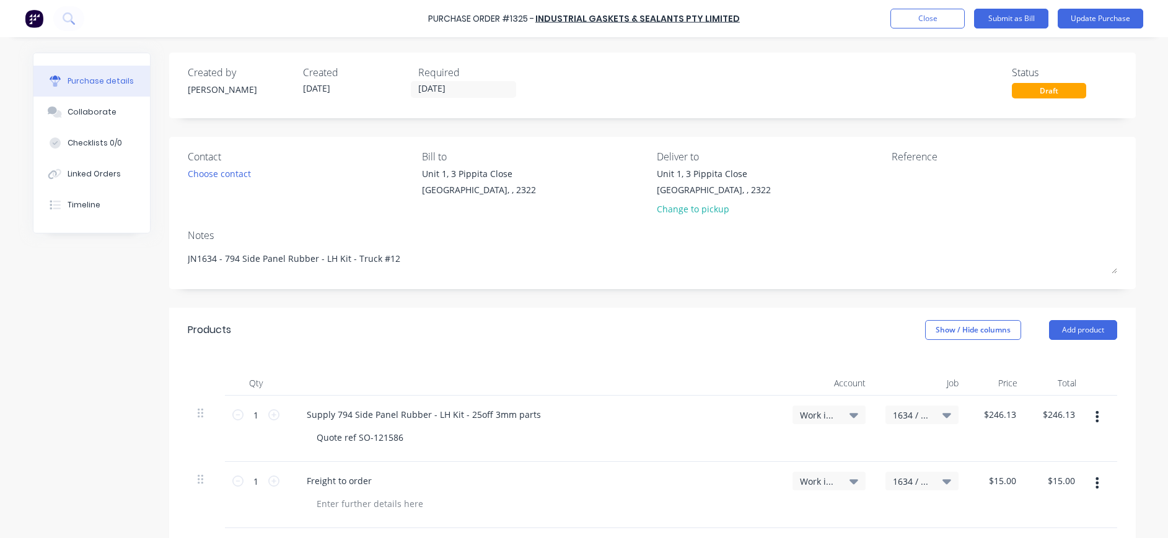
type textarea "x"
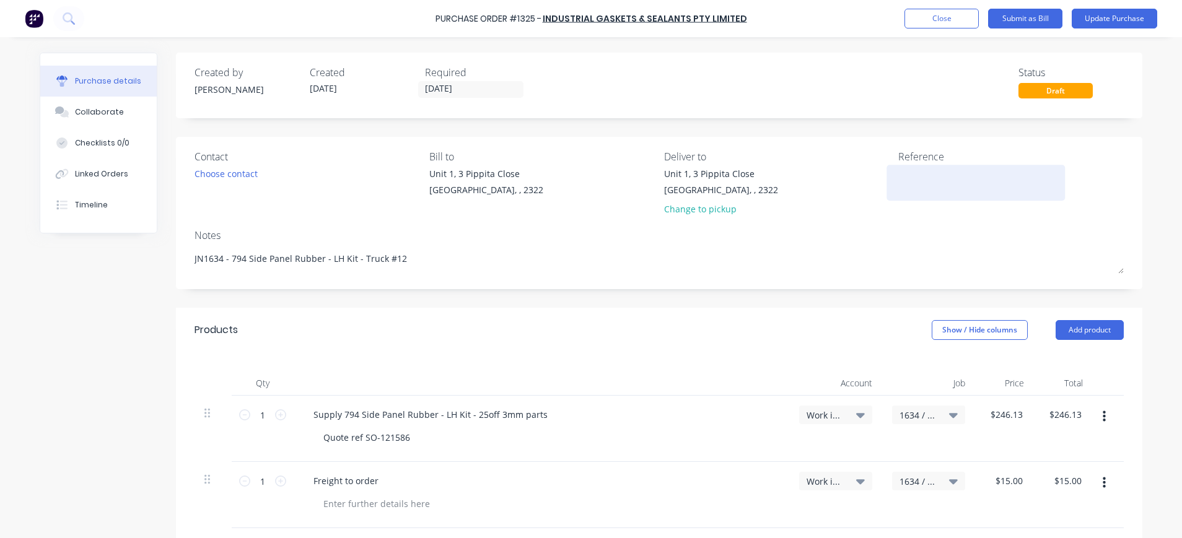
click at [904, 173] on textarea at bounding box center [975, 181] width 155 height 28
type textarea "INV-121802"
type textarea "x"
type textarea "INV-121802"
click at [1118, 20] on button "Update Purchase" at bounding box center [1114, 19] width 85 height 20
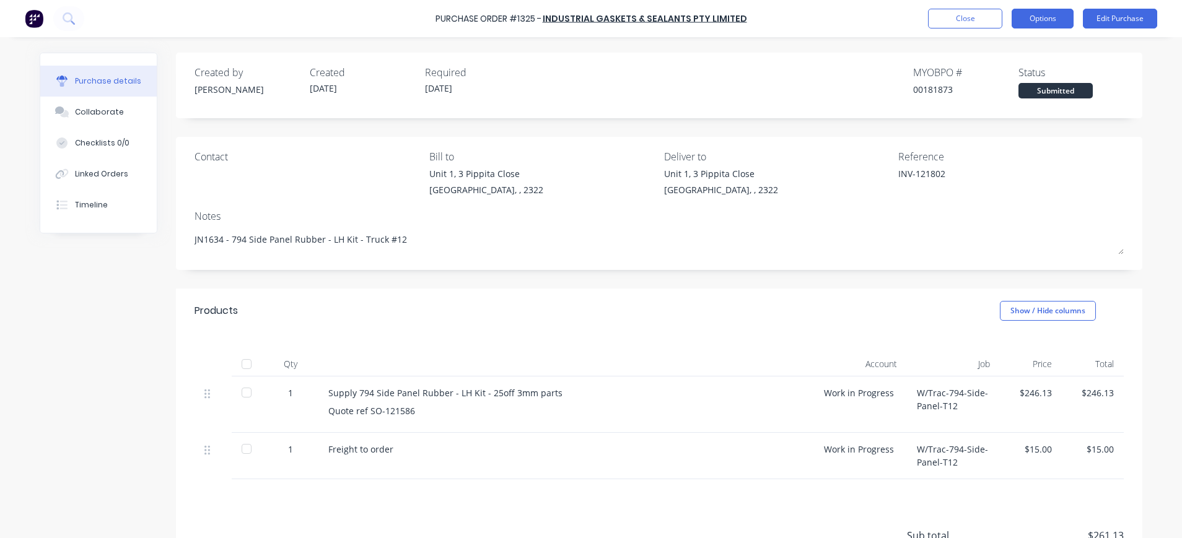
click at [1027, 19] on button "Options" at bounding box center [1042, 19] width 62 height 20
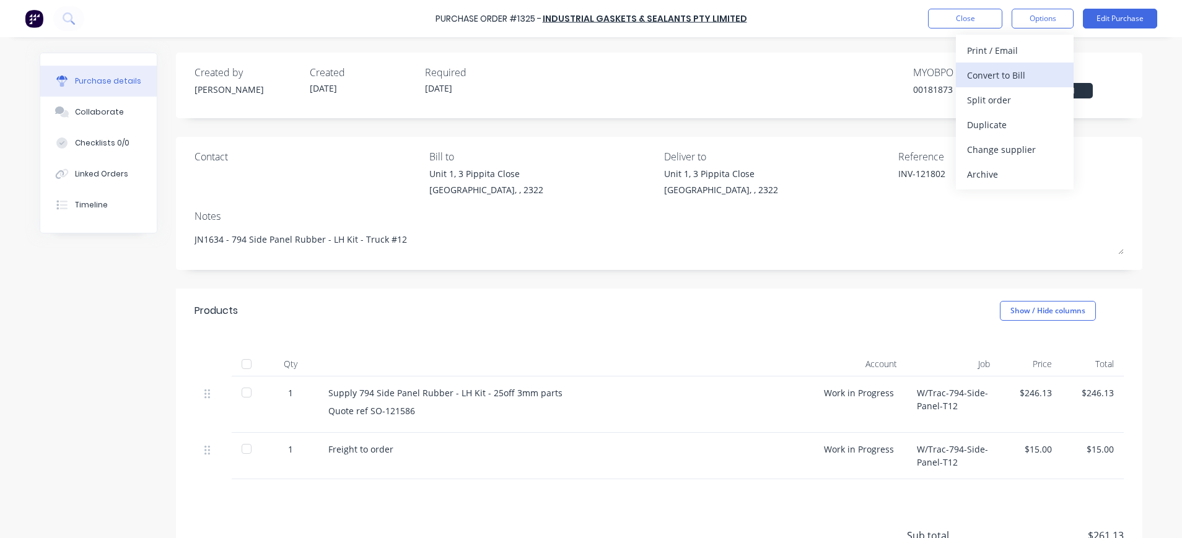
click at [1004, 72] on div "Convert to Bill" at bounding box center [1014, 75] width 95 height 18
type textarea "x"
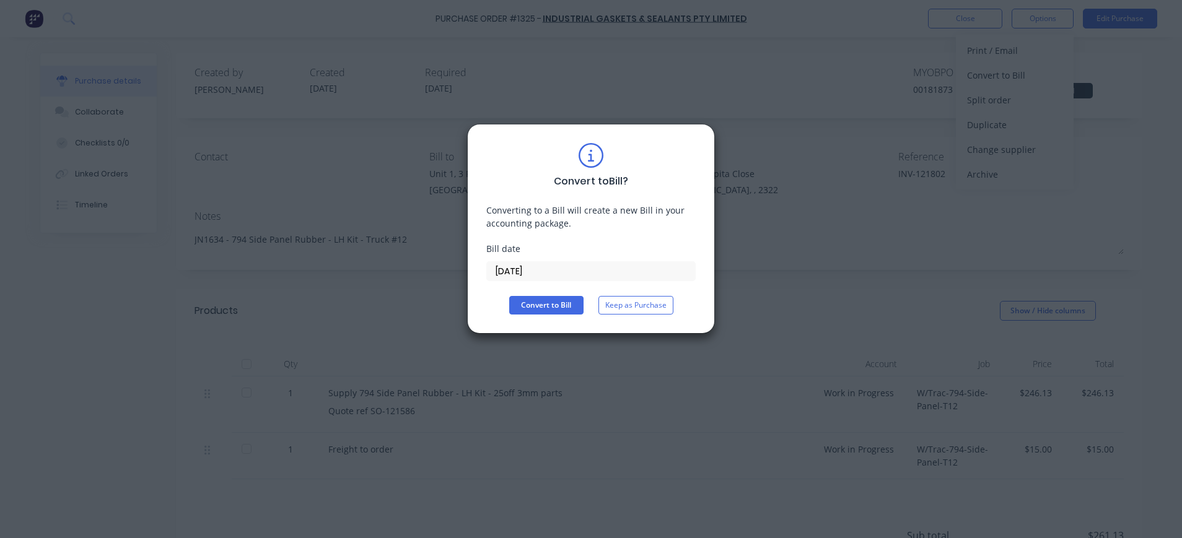
click at [531, 270] on input "[DATE]" at bounding box center [591, 271] width 208 height 19
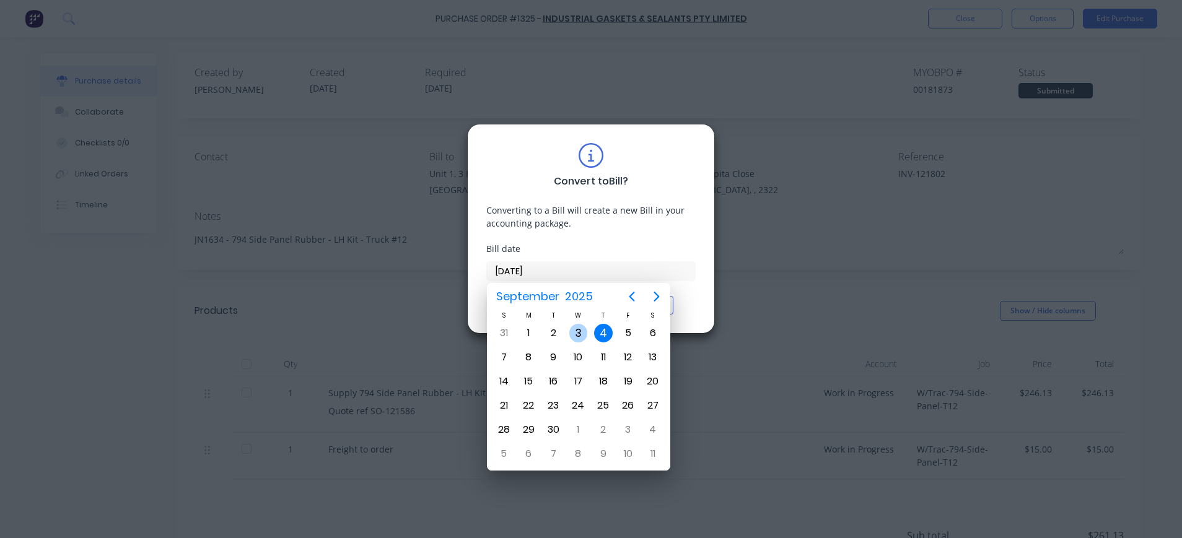
click at [579, 331] on div "3" at bounding box center [578, 333] width 19 height 19
type input "[DATE]"
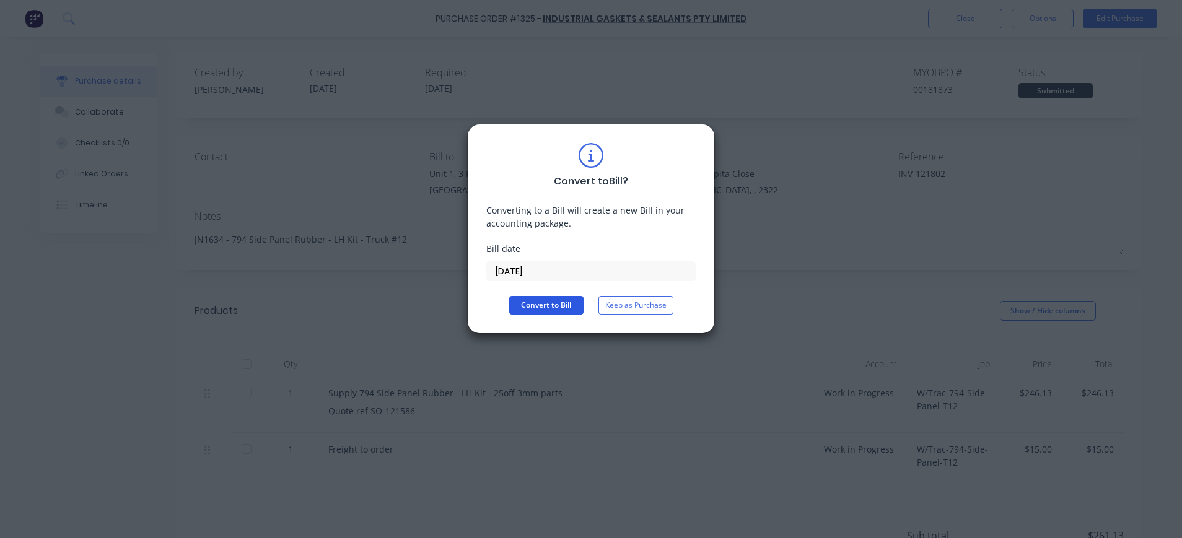
click at [541, 303] on button "Convert to Bill" at bounding box center [546, 305] width 74 height 19
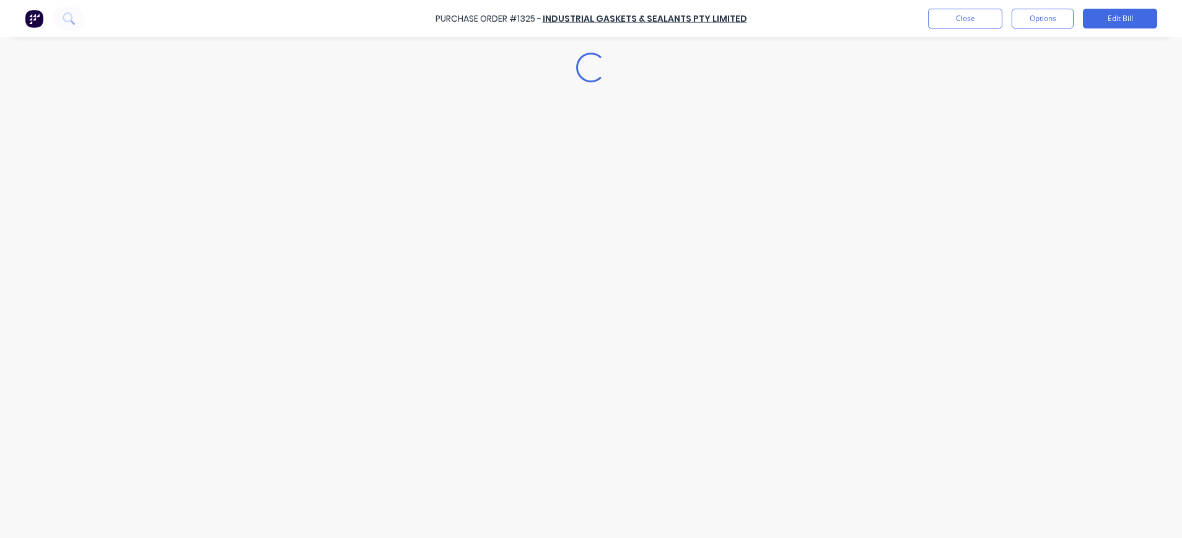
type textarea "x"
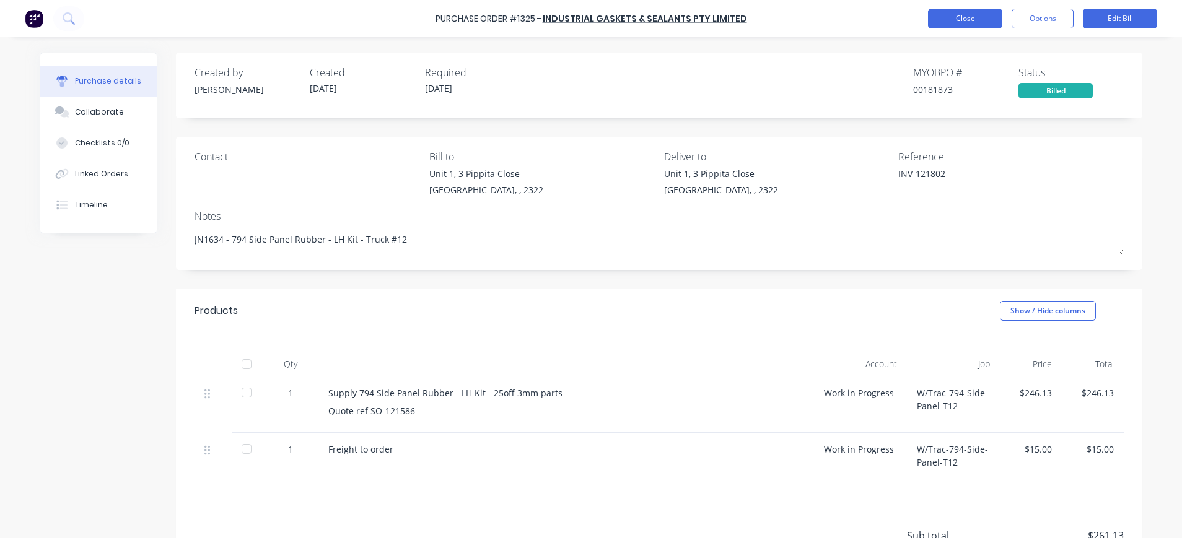
click at [961, 20] on button "Close" at bounding box center [965, 19] width 74 height 20
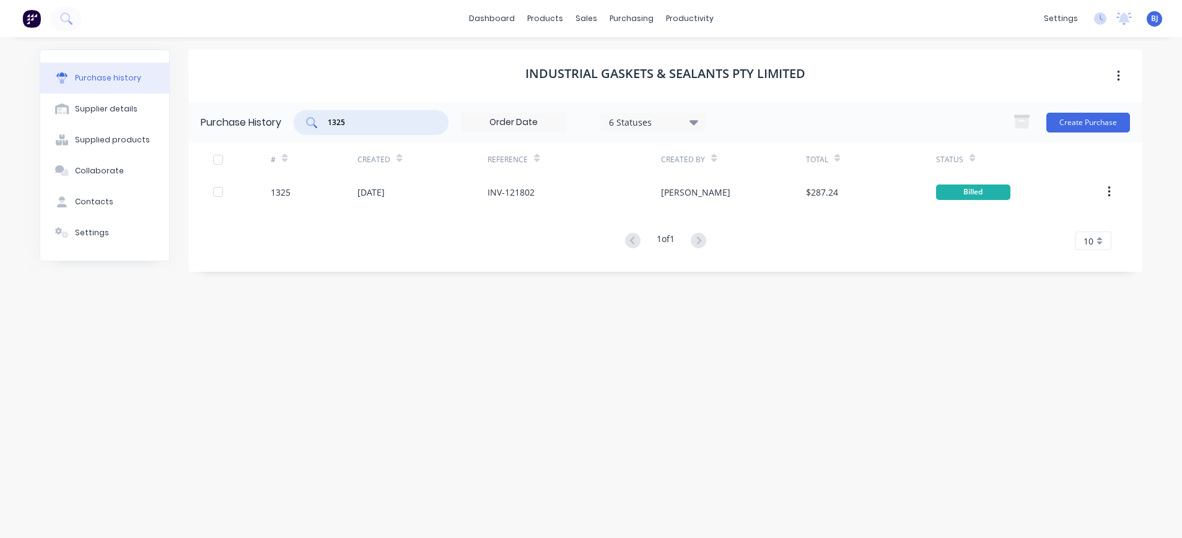
click at [375, 121] on input "1325" at bounding box center [377, 122] width 103 height 12
drag, startPoint x: 375, startPoint y: 121, endPoint x: 295, endPoint y: 121, distance: 79.9
click at [295, 121] on div "Purchase History 1325 6 Statuses 6 Statuses Create Purchase" at bounding box center [665, 122] width 954 height 40
type input "1311"
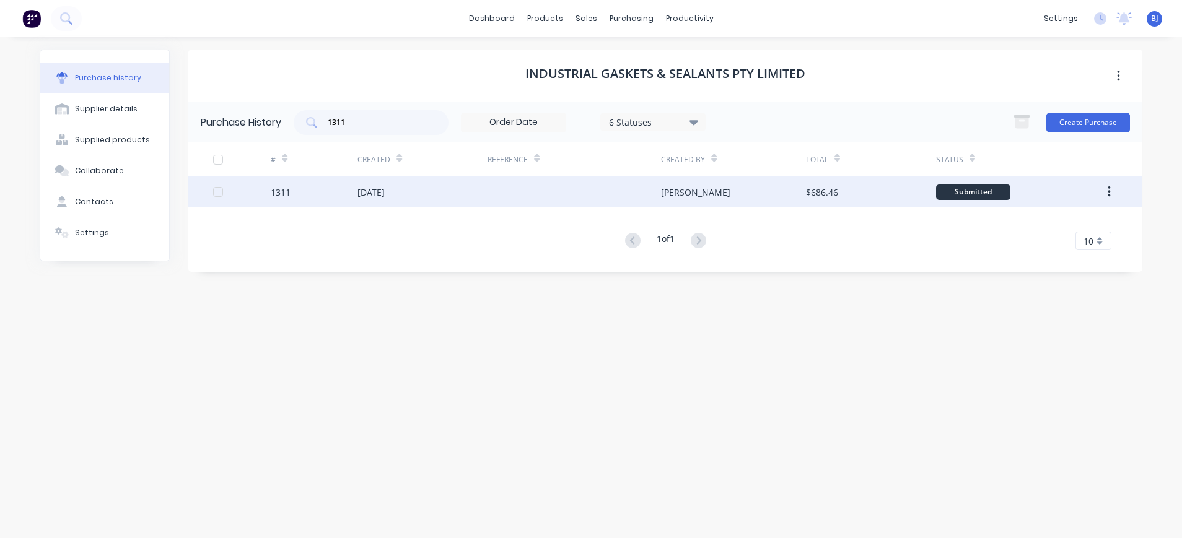
click at [423, 196] on div "[DATE]" at bounding box center [422, 192] width 130 height 31
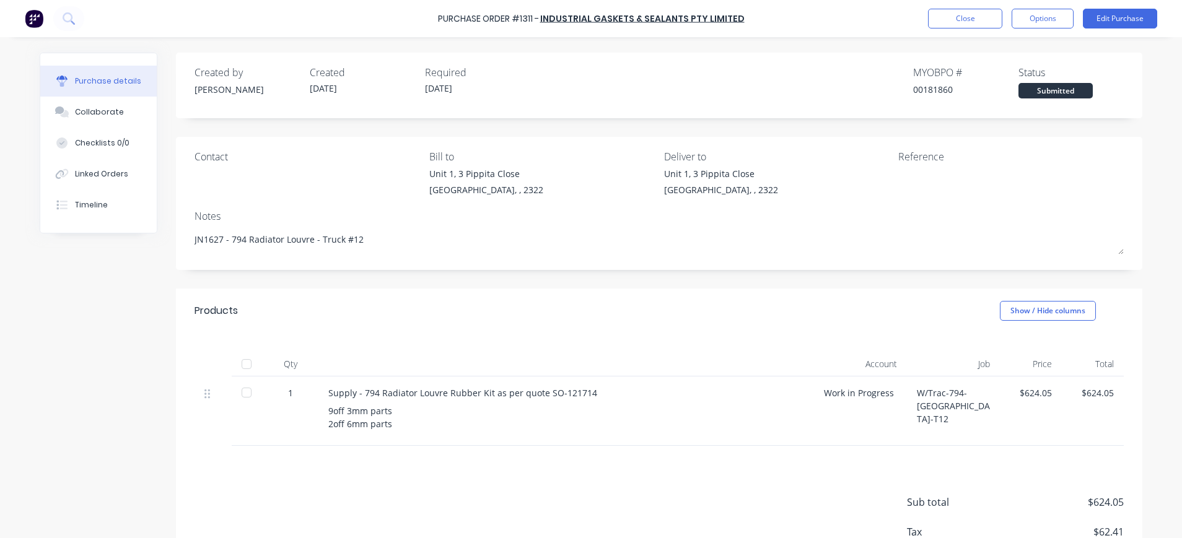
drag, startPoint x: 108, startPoint y: 113, endPoint x: 308, endPoint y: 175, distance: 209.6
click at [115, 114] on button "Collaborate" at bounding box center [98, 112] width 116 height 31
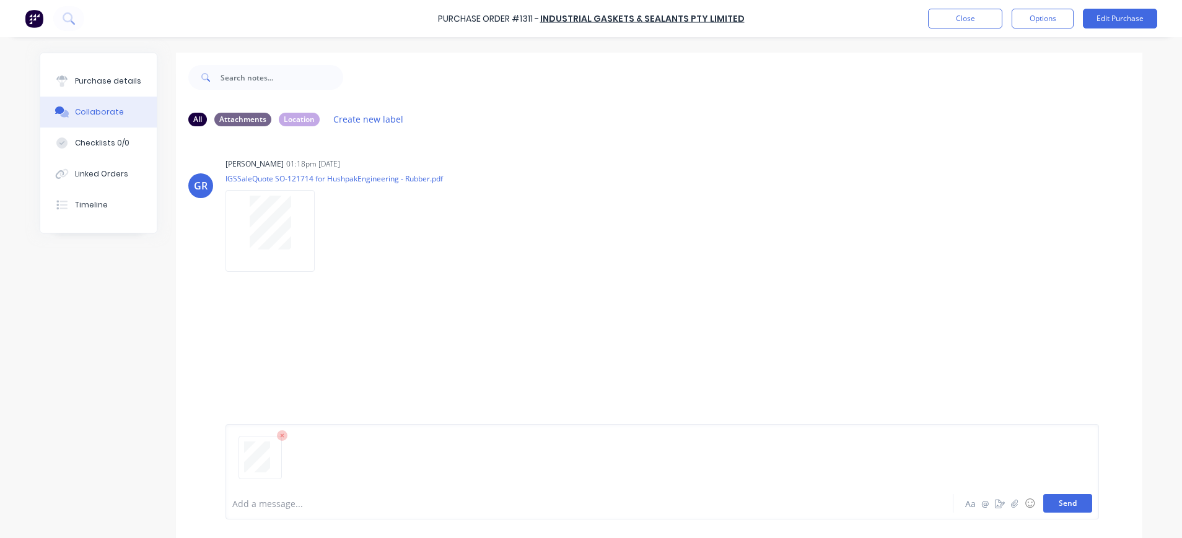
click at [1054, 509] on button "Send" at bounding box center [1067, 503] width 49 height 19
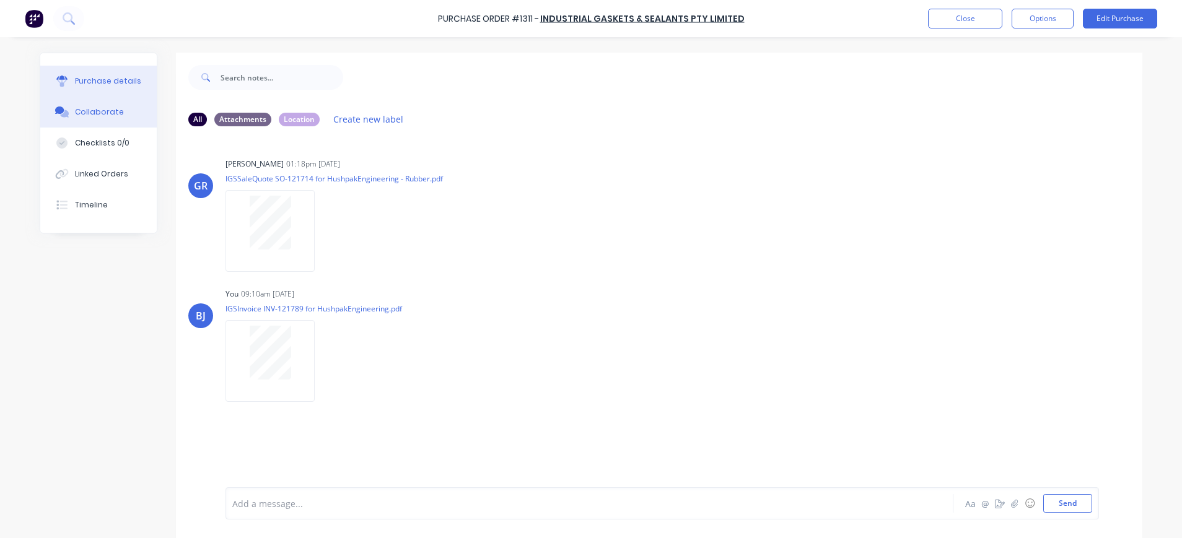
click at [112, 82] on div "Purchase details" at bounding box center [108, 81] width 66 height 11
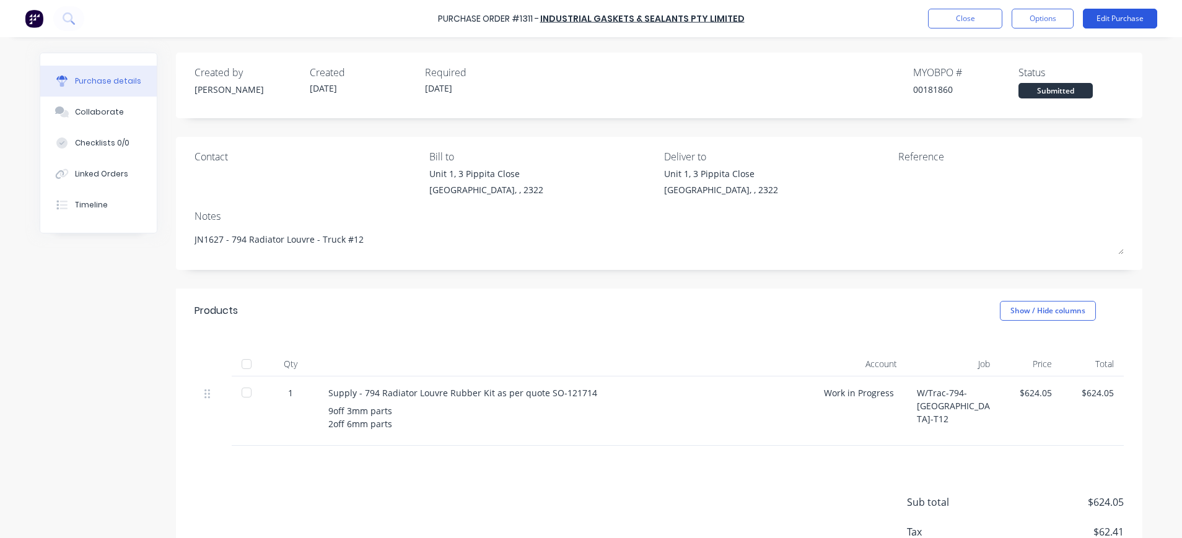
click at [1130, 19] on button "Edit Purchase" at bounding box center [1120, 19] width 74 height 20
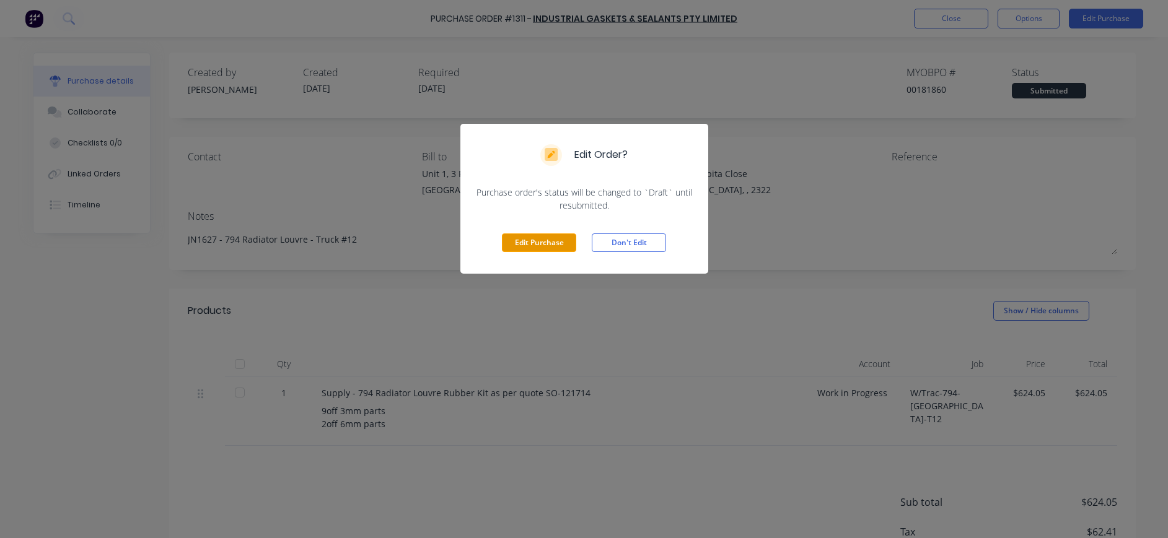
click at [553, 240] on button "Edit Purchase" at bounding box center [539, 243] width 74 height 19
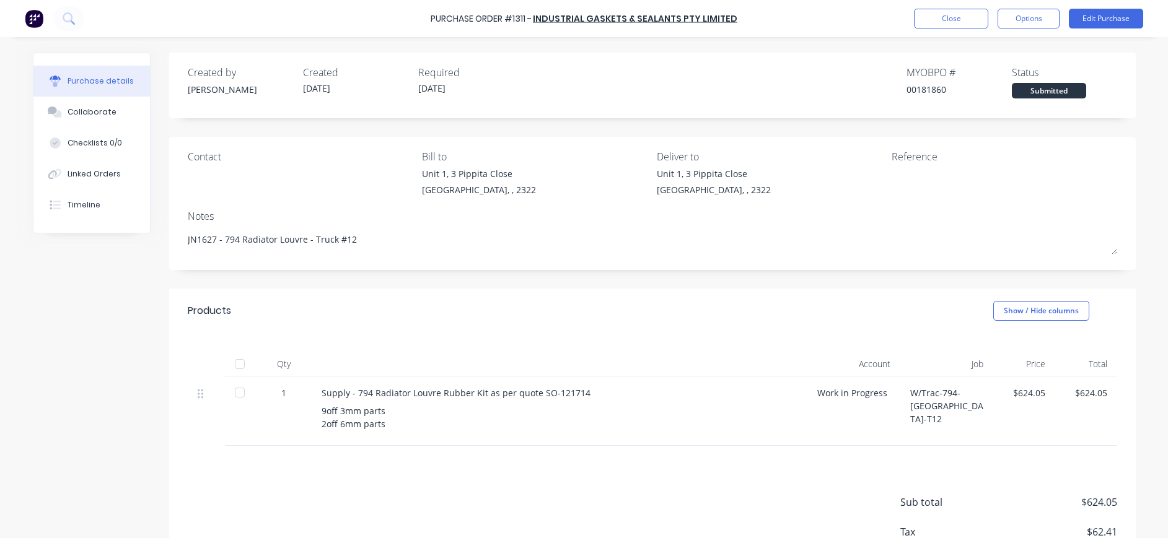
type textarea "x"
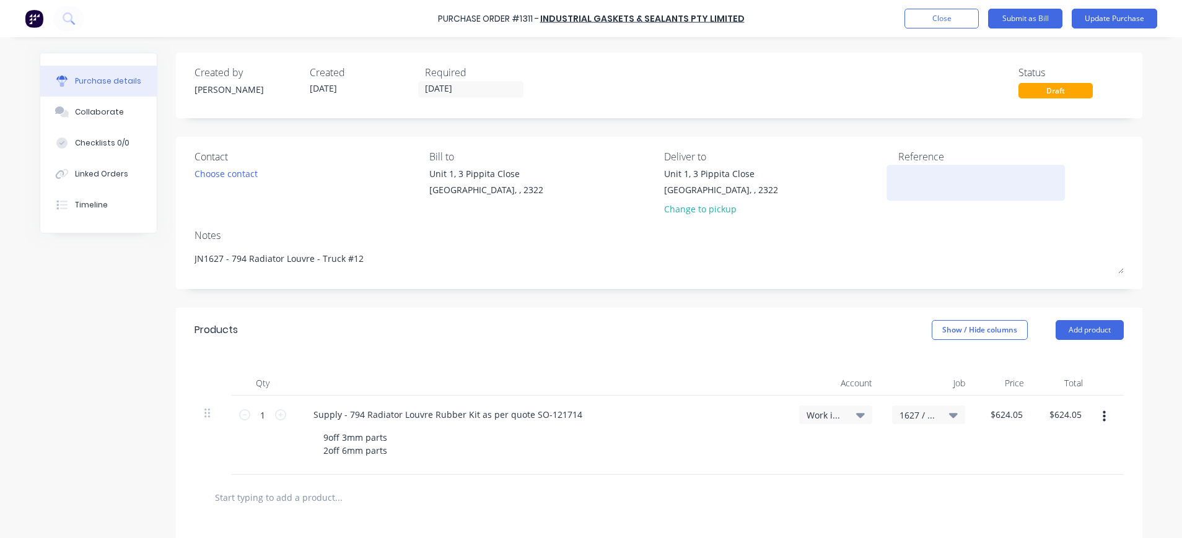
click at [899, 180] on textarea at bounding box center [975, 181] width 155 height 28
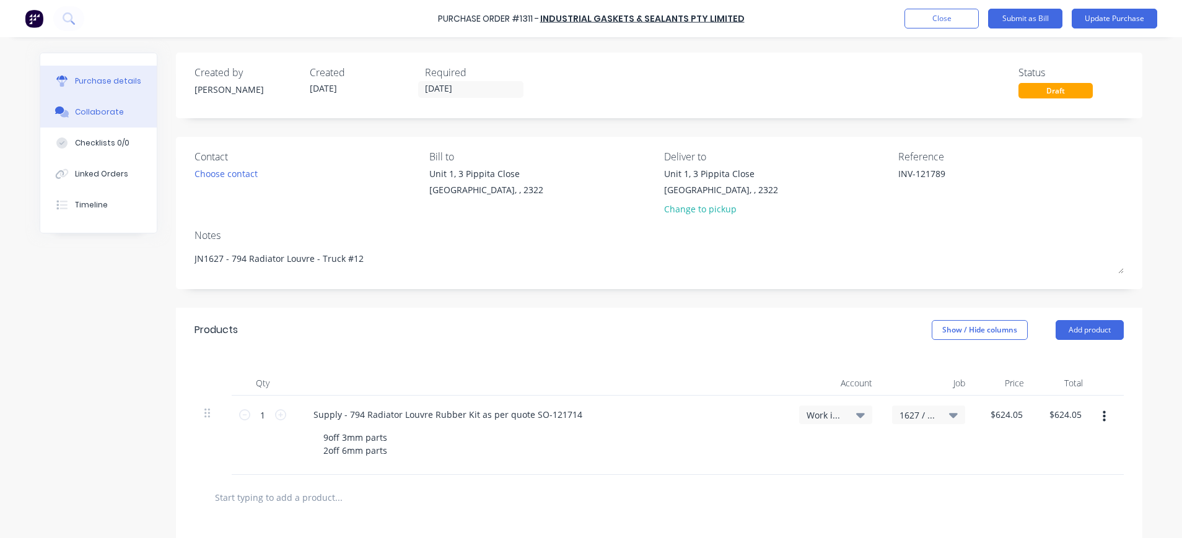
type textarea "INV-121789"
type textarea "x"
type textarea "INV-121789"
click at [91, 114] on div "Collaborate" at bounding box center [99, 112] width 49 height 11
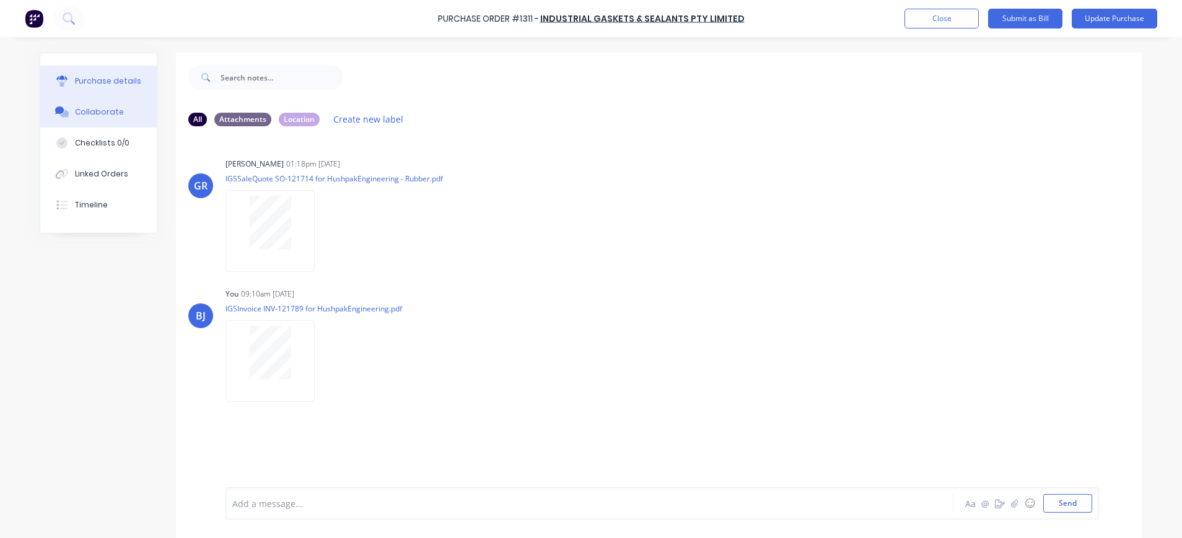
click at [88, 71] on button "Purchase details" at bounding box center [98, 81] width 116 height 31
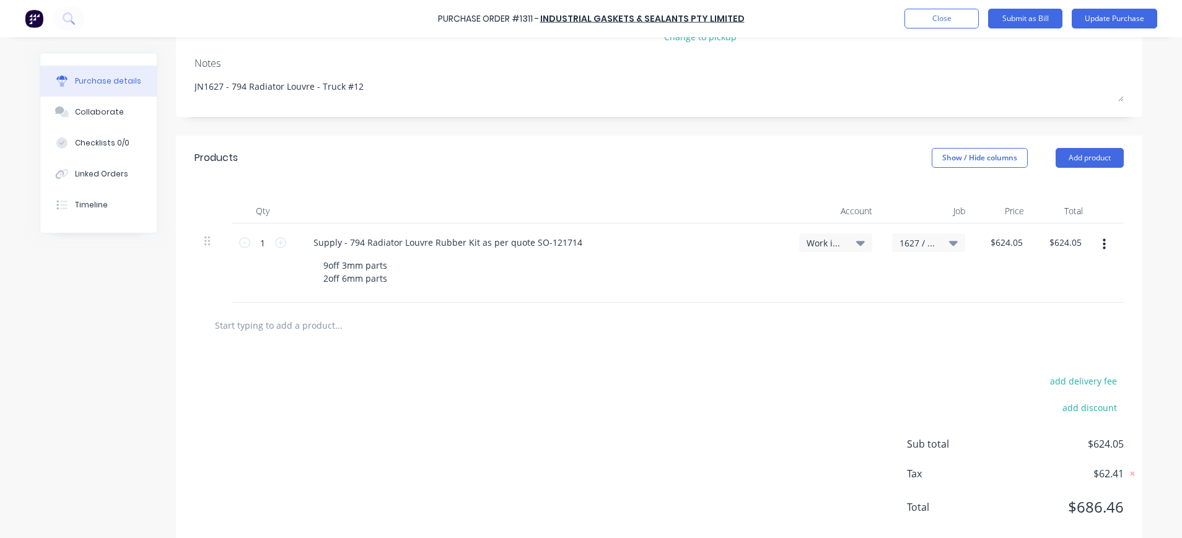
scroll to position [198, 0]
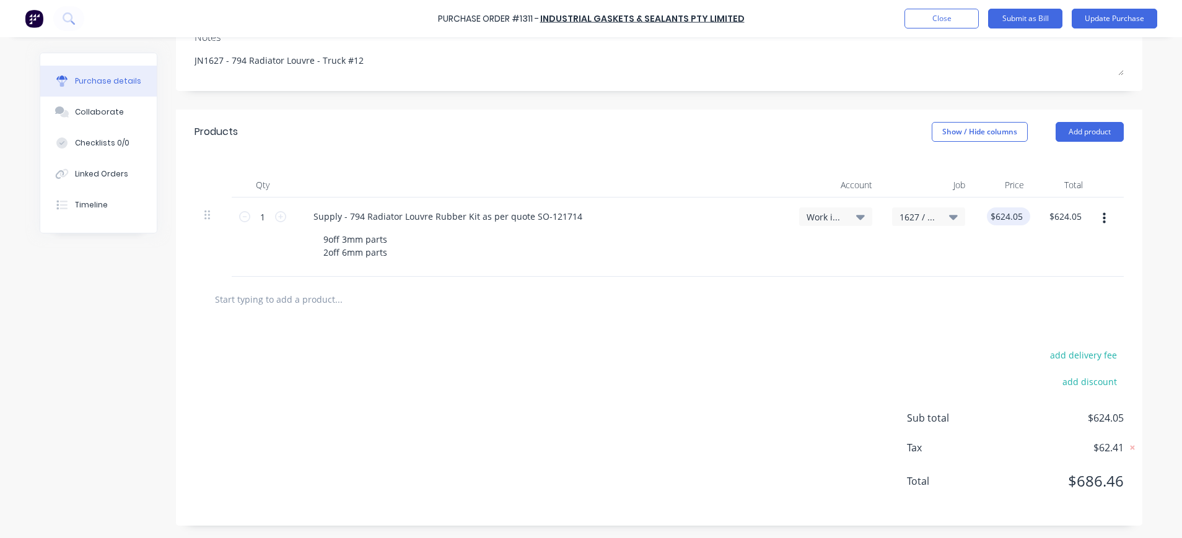
click at [1018, 215] on div "$624.05 $624.05" at bounding box center [1008, 216] width 43 height 18
type textarea "x"
drag, startPoint x: 1046, startPoint y: 218, endPoint x: 1091, endPoint y: 217, distance: 45.8
click at [1091, 217] on div "1 1 Supply - 794 Radiator Louvre Rubber Kit as per quote SO-121714 9off 3mm par…" at bounding box center [658, 237] width 929 height 79
type input "6249.05"
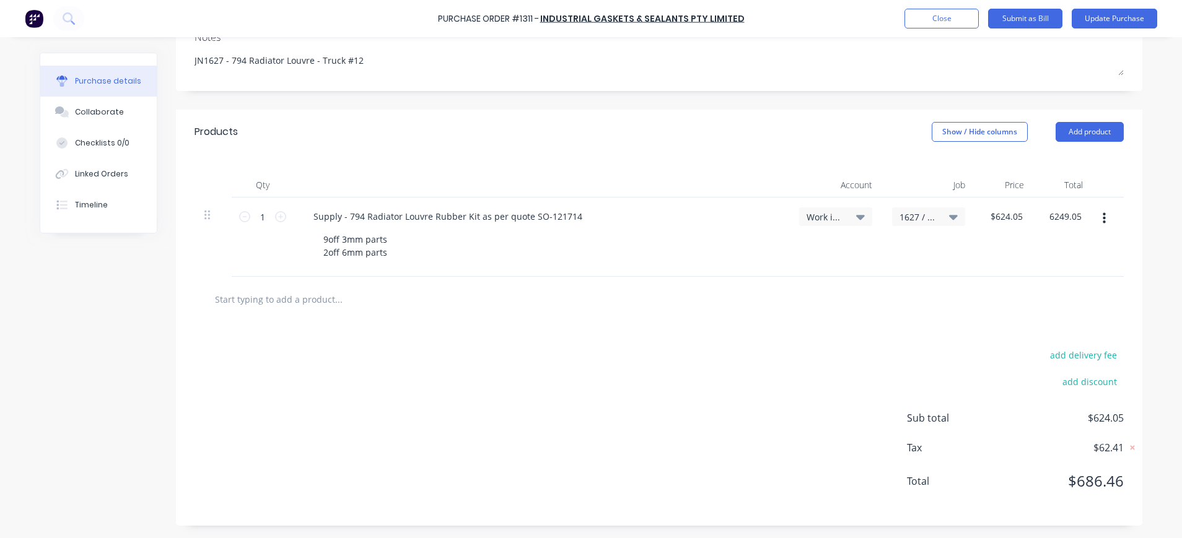
type textarea "x"
type input "$6,249.05"
drag, startPoint x: 1084, startPoint y: 215, endPoint x: 1038, endPoint y: 219, distance: 46.0
click at [1036, 222] on div "1 1 Supply - 794 Radiator Louvre Rubber Kit as per quote SO-121714 9off 3mm par…" at bounding box center [663, 237] width 938 height 79
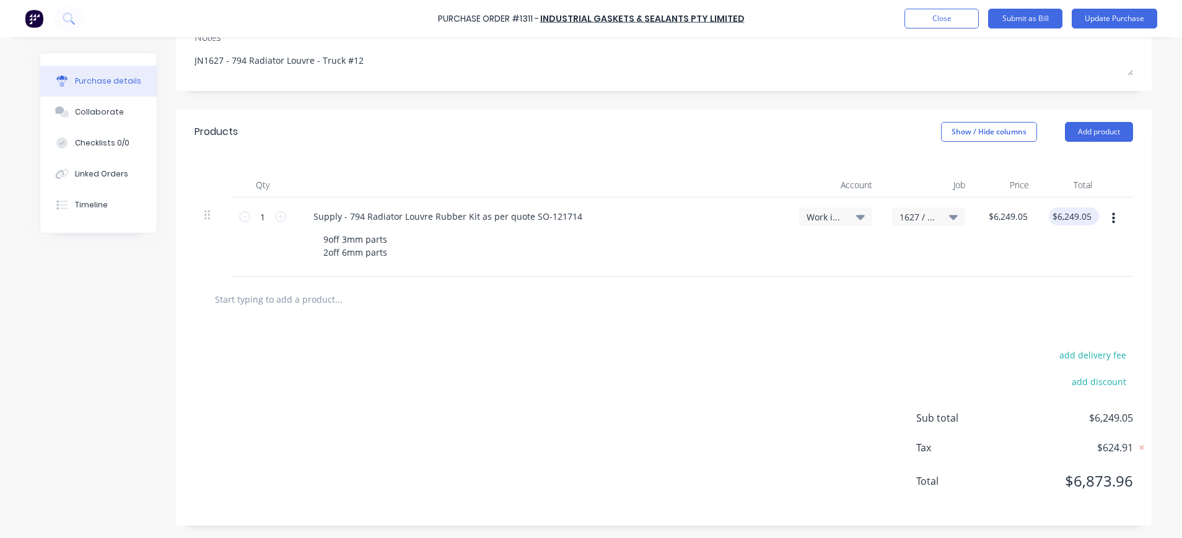
type textarea "x"
type input "6249.05"
click at [1057, 216] on input "6249.05" at bounding box center [1071, 216] width 45 height 18
type textarea "x"
drag, startPoint x: 1080, startPoint y: 212, endPoint x: 1042, endPoint y: 217, distance: 38.1
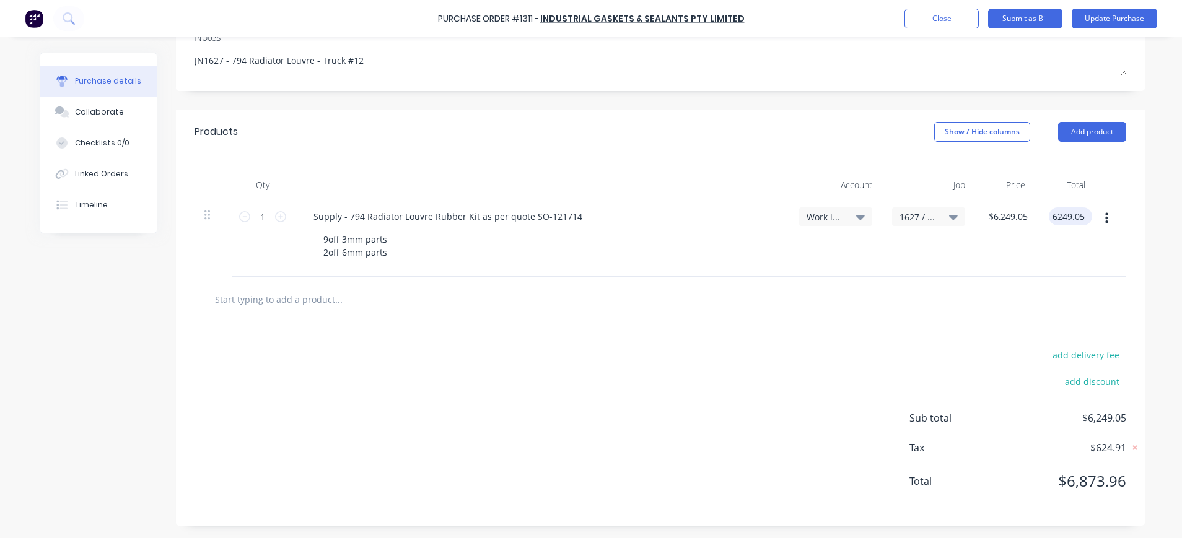
click at [1049, 217] on div "6249.05 6249.05" at bounding box center [1068, 216] width 38 height 18
type input "649.05"
type textarea "x"
type input "$649.05"
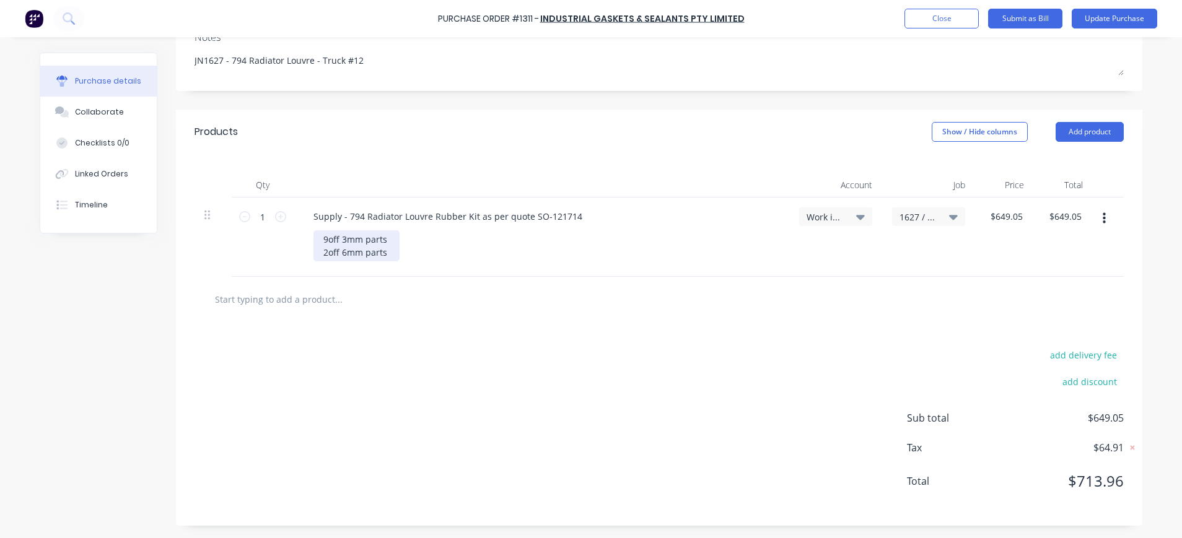
click at [377, 249] on div "9off 3mm parts 2off 6mm parts" at bounding box center [356, 245] width 86 height 31
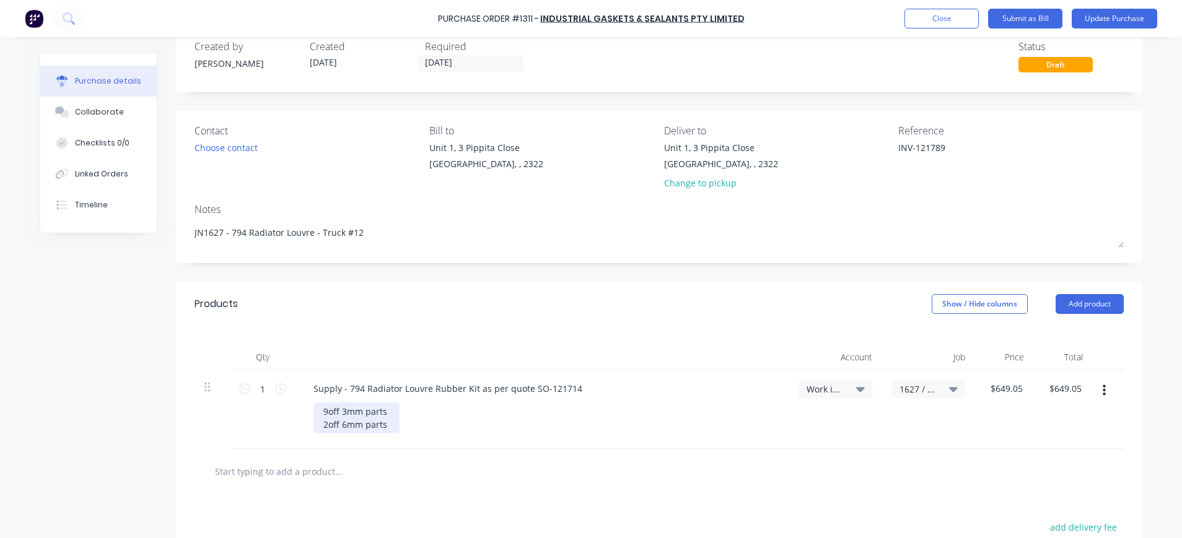
scroll to position [0, 0]
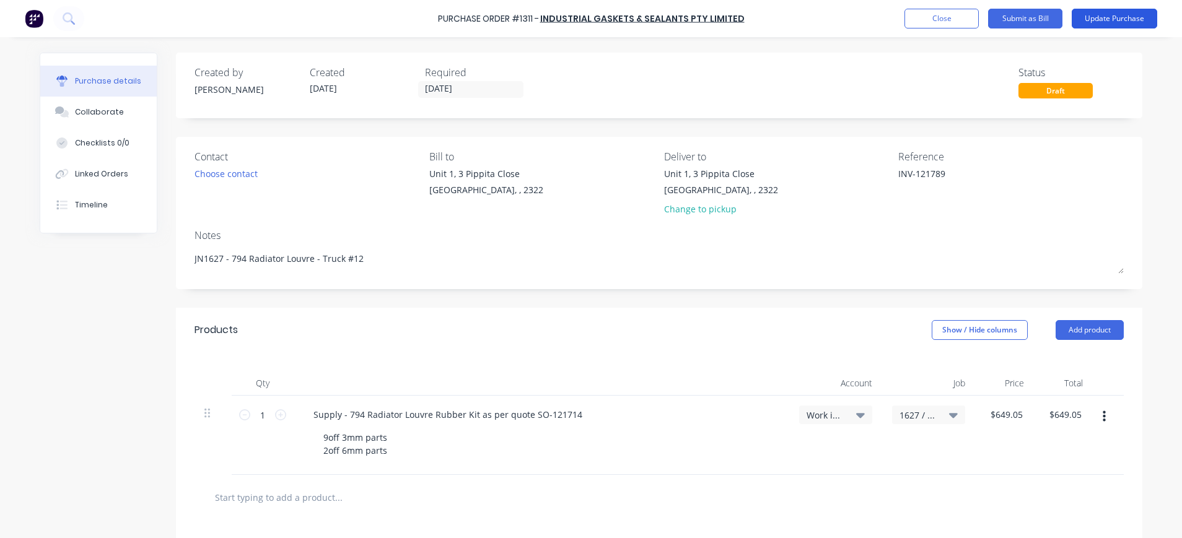
click at [1114, 17] on button "Update Purchase" at bounding box center [1114, 19] width 85 height 20
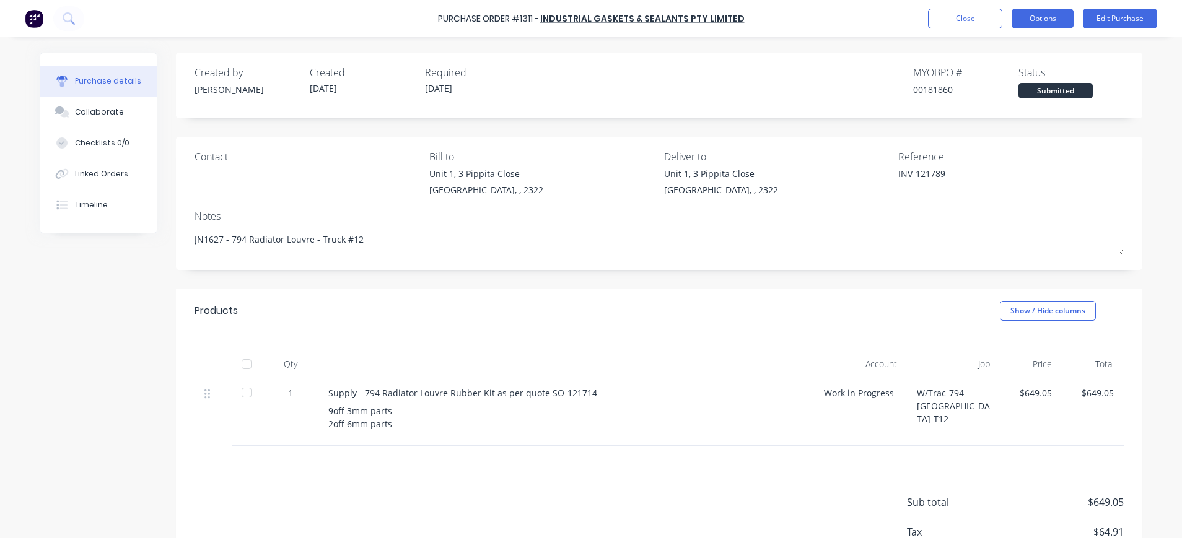
click at [1046, 17] on button "Options" at bounding box center [1042, 19] width 62 height 20
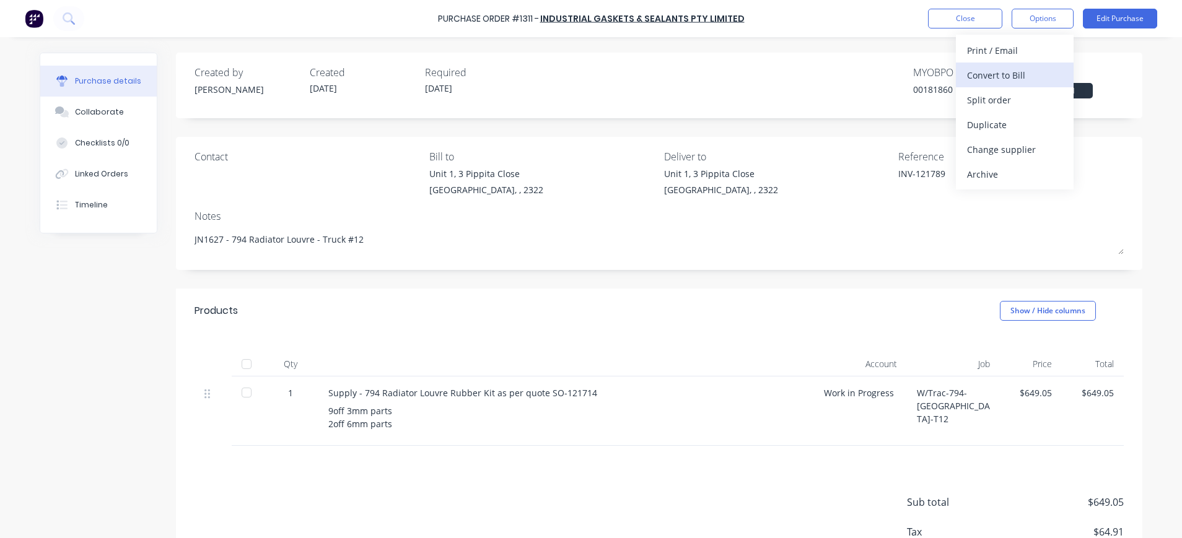
click at [999, 75] on div "Convert to Bill" at bounding box center [1014, 75] width 95 height 18
type textarea "x"
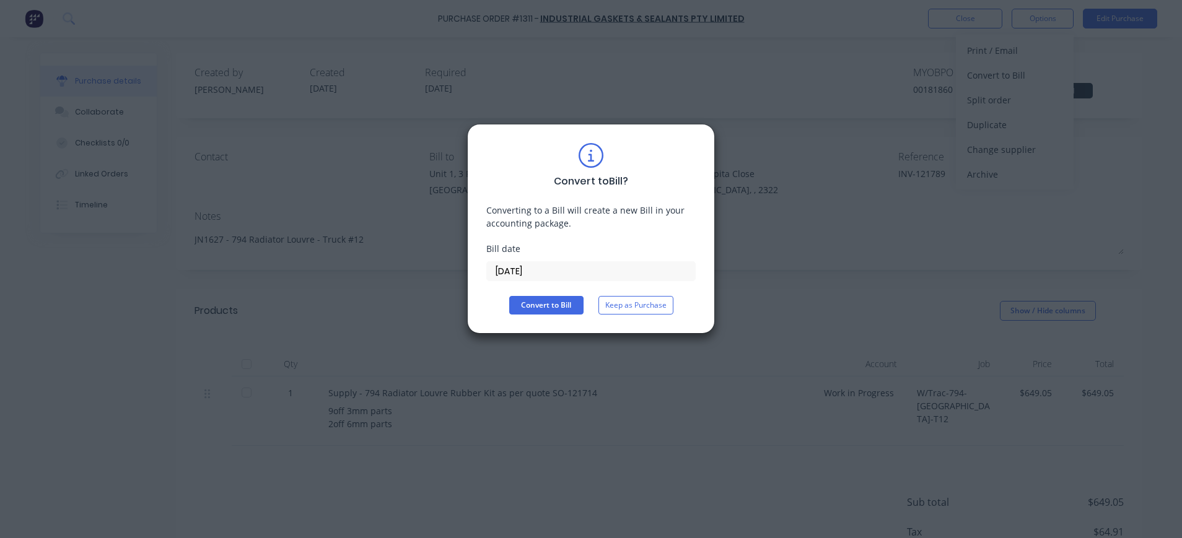
click at [520, 276] on input "[DATE]" at bounding box center [591, 271] width 208 height 19
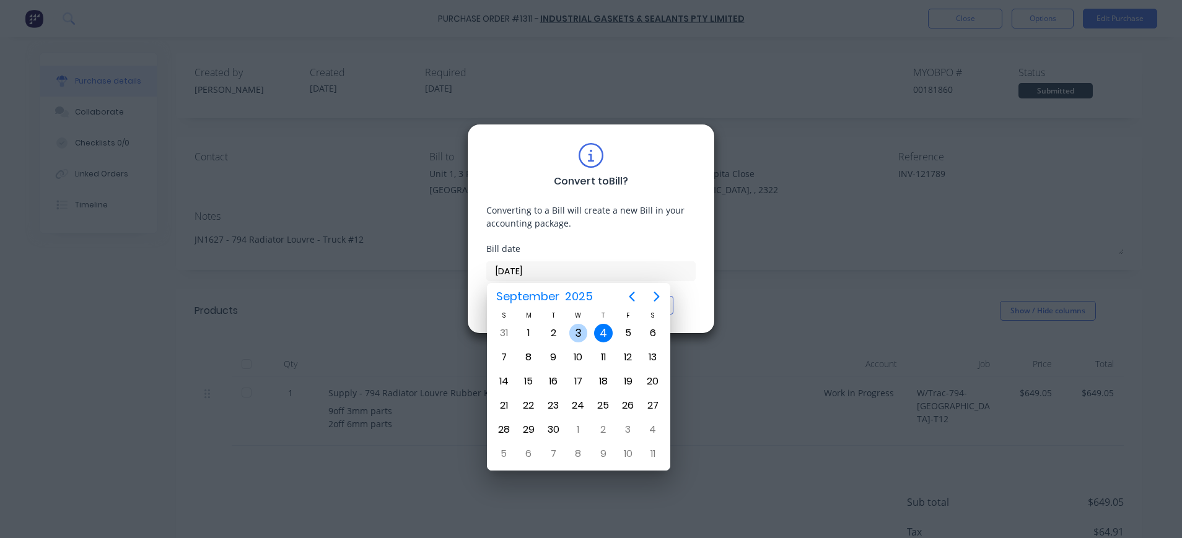
click at [575, 335] on div "3" at bounding box center [578, 333] width 19 height 19
type input "[DATE]"
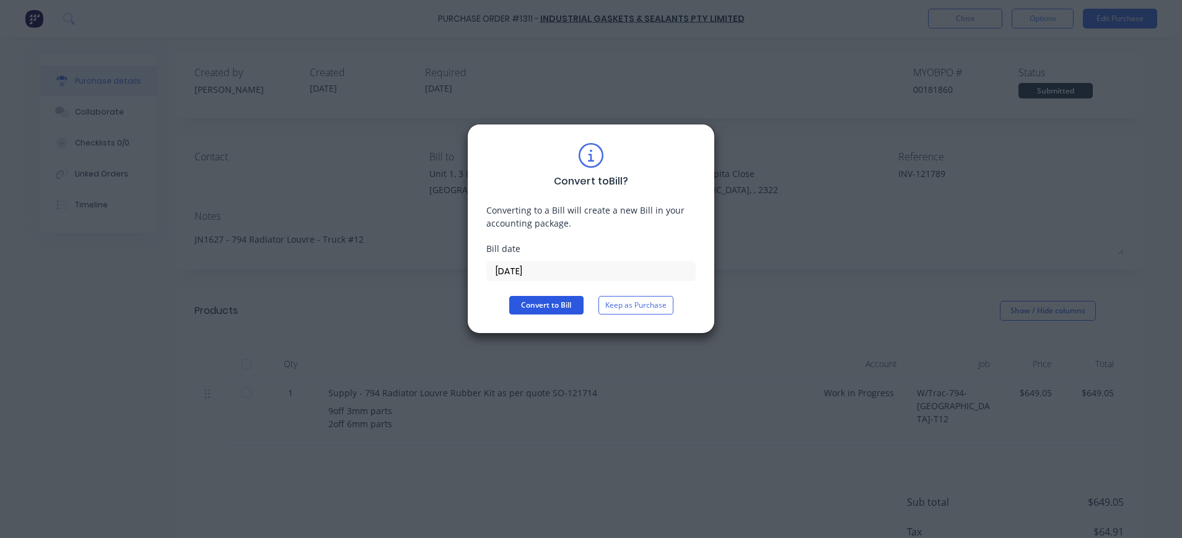
click at [522, 302] on button "Convert to Bill" at bounding box center [546, 305] width 74 height 19
type textarea "x"
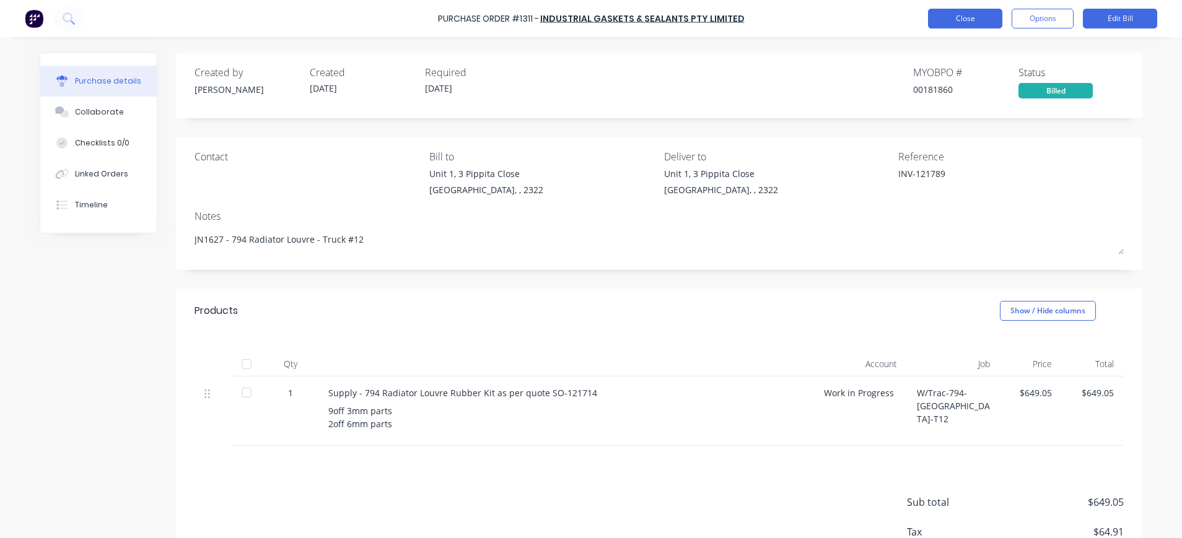
click at [941, 11] on button "Close" at bounding box center [965, 19] width 74 height 20
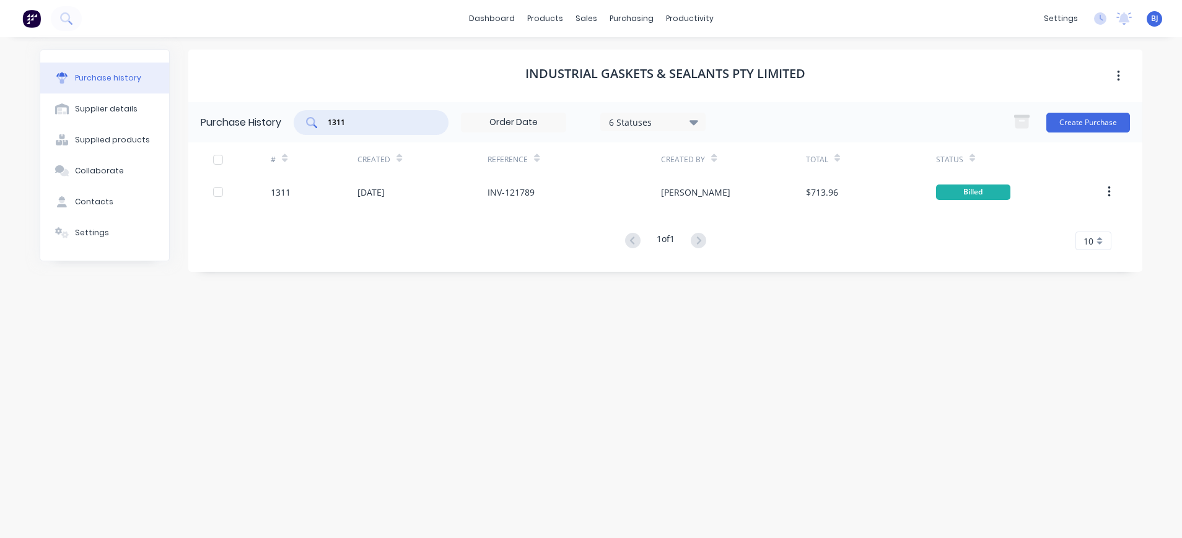
click at [375, 122] on input "1311" at bounding box center [377, 122] width 103 height 12
drag, startPoint x: 376, startPoint y: 122, endPoint x: 292, endPoint y: 127, distance: 84.4
click at [292, 127] on div "Purchase History 1311 6 Statuses 6 Statuses Create Purchase" at bounding box center [665, 122] width 954 height 40
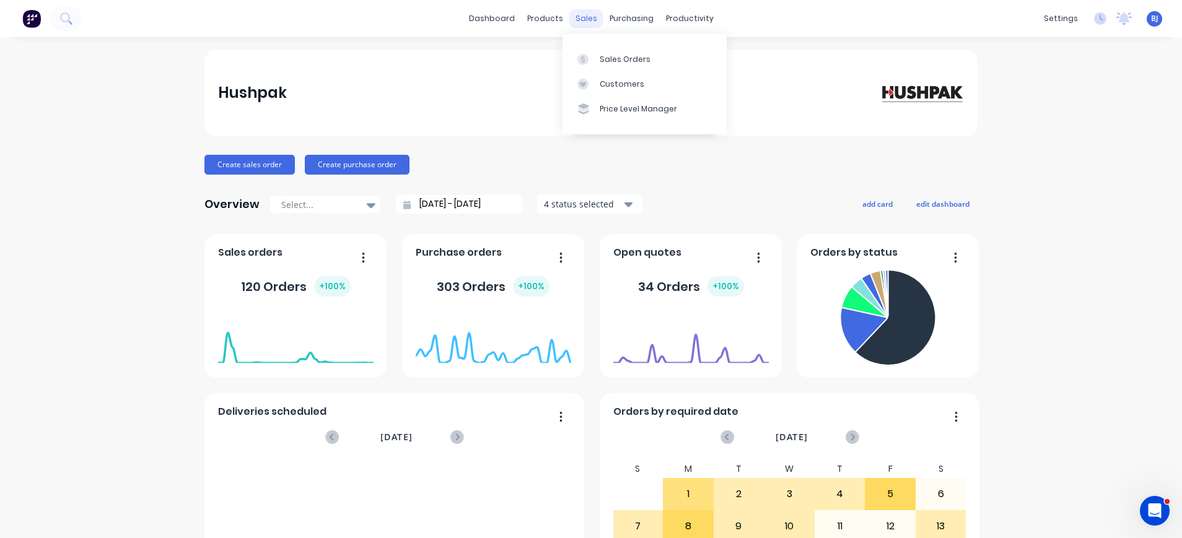
click at [580, 15] on div "sales" at bounding box center [586, 18] width 34 height 19
click at [608, 57] on div "Sales Orders" at bounding box center [625, 59] width 51 height 11
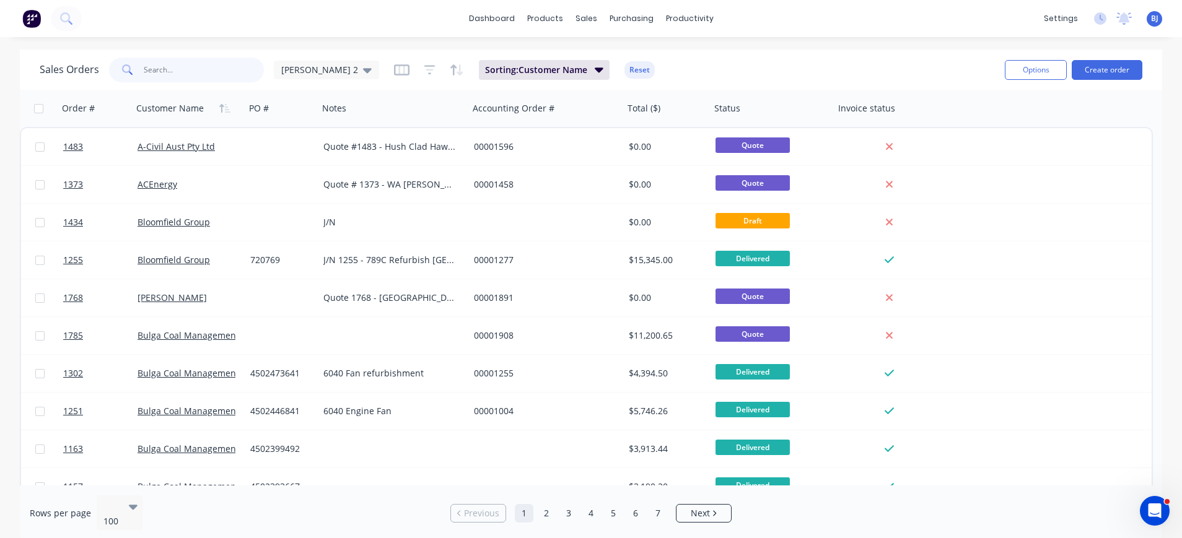
click at [206, 66] on input "text" at bounding box center [204, 70] width 121 height 25
type input "1634"
